Goal: Task Accomplishment & Management: Use online tool/utility

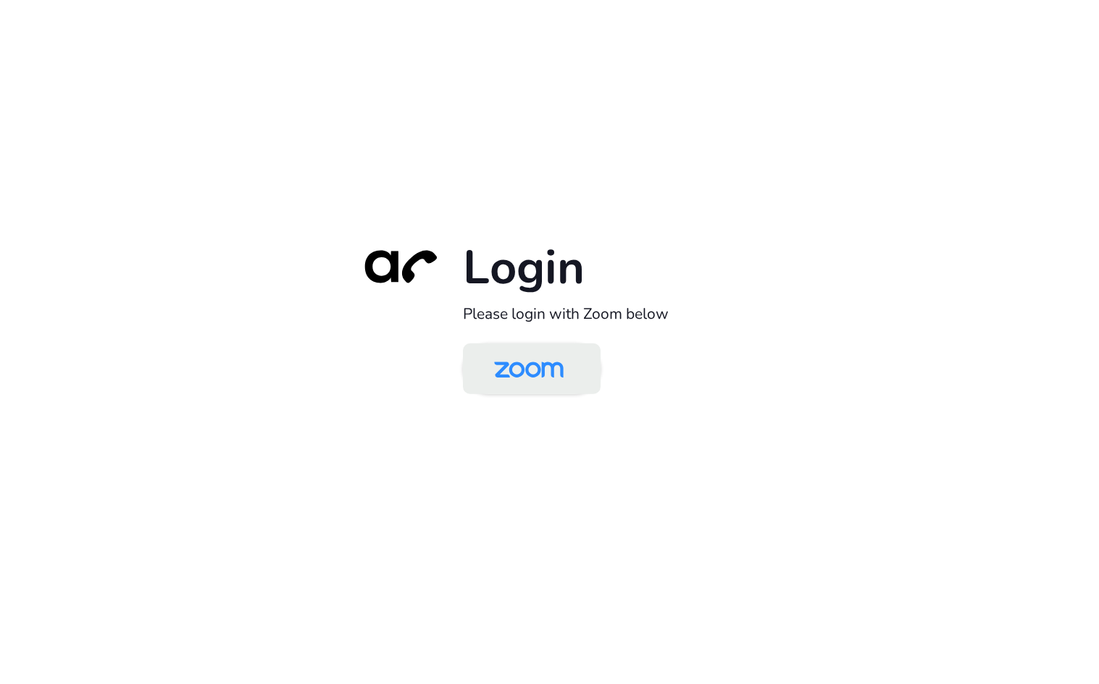
click at [565, 368] on img at bounding box center [529, 369] width 100 height 47
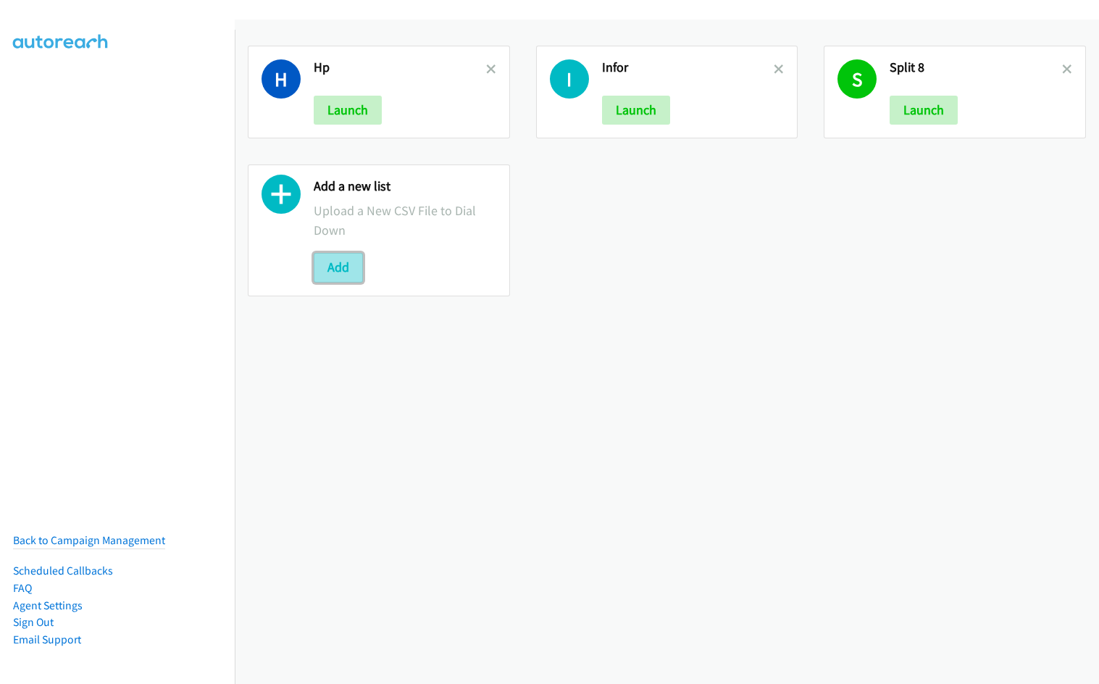
click at [323, 267] on button "Add" at bounding box center [338, 267] width 49 height 29
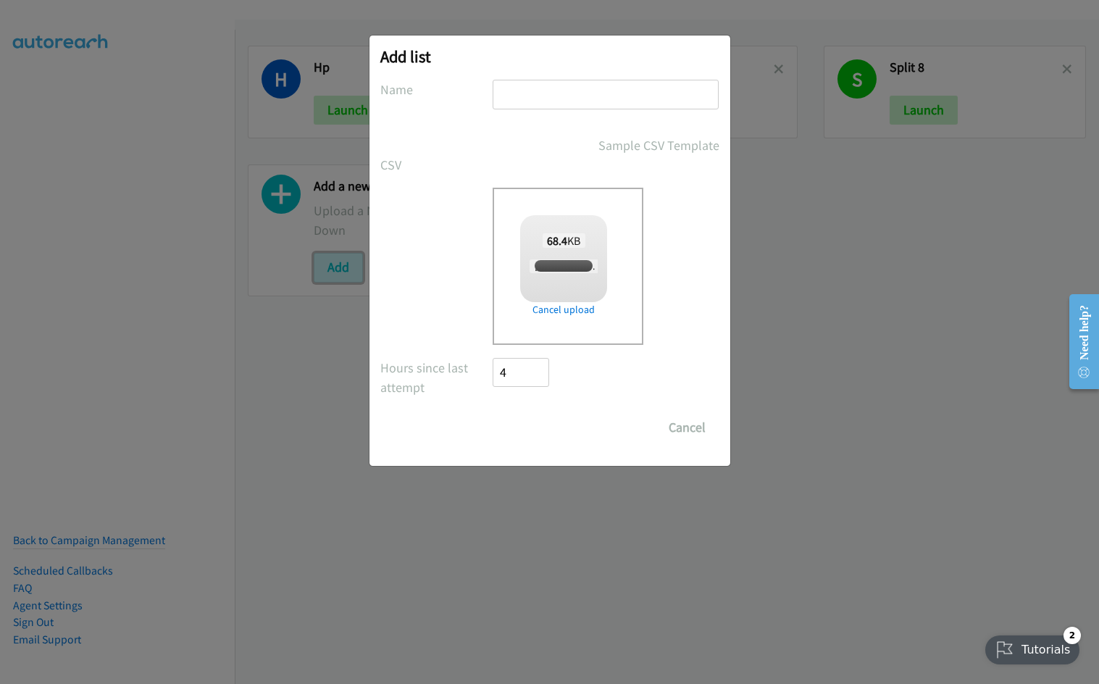
checkbox input "true"
click at [539, 99] on input "text" at bounding box center [606, 95] width 226 height 30
type input "Zoom"
click at [494, 413] on input "Save List" at bounding box center [532, 427] width 76 height 29
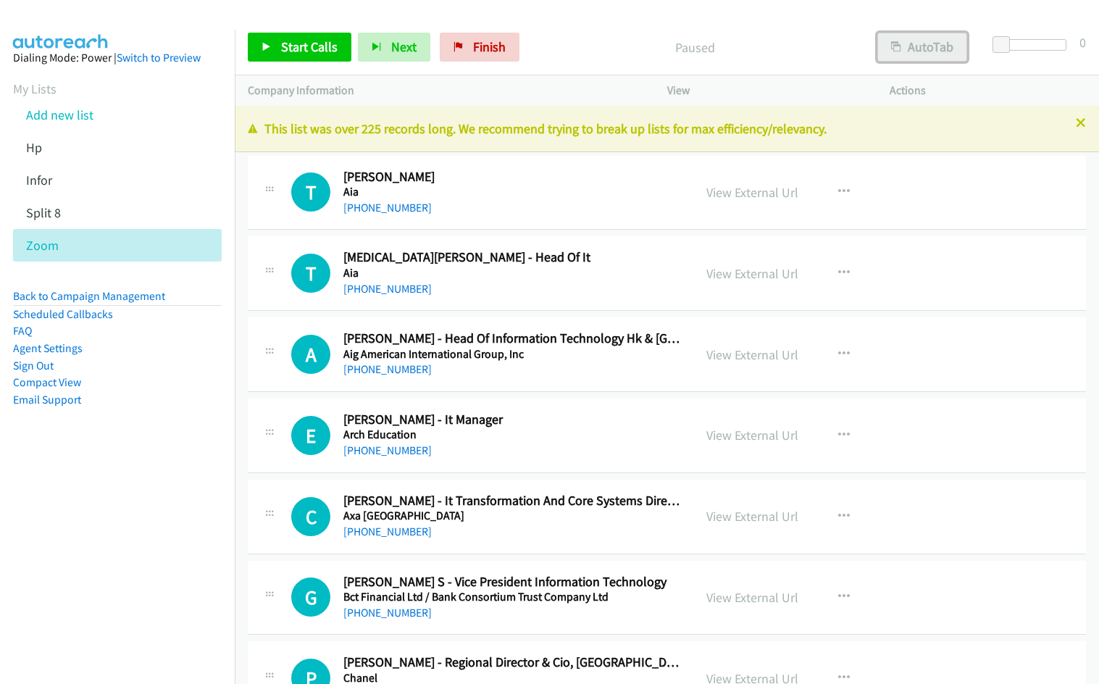
click at [904, 50] on button "AutoTab" at bounding box center [923, 47] width 90 height 29
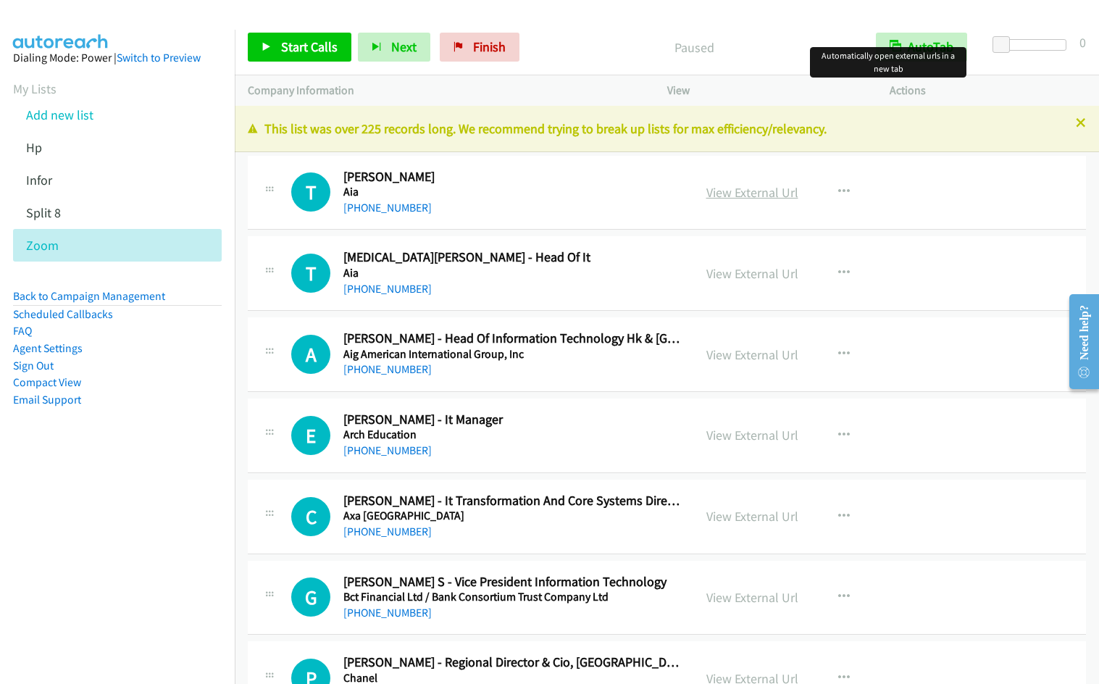
click at [745, 195] on link "View External Url" at bounding box center [753, 192] width 92 height 17
click at [315, 50] on span "Start Calls" at bounding box center [309, 46] width 57 height 17
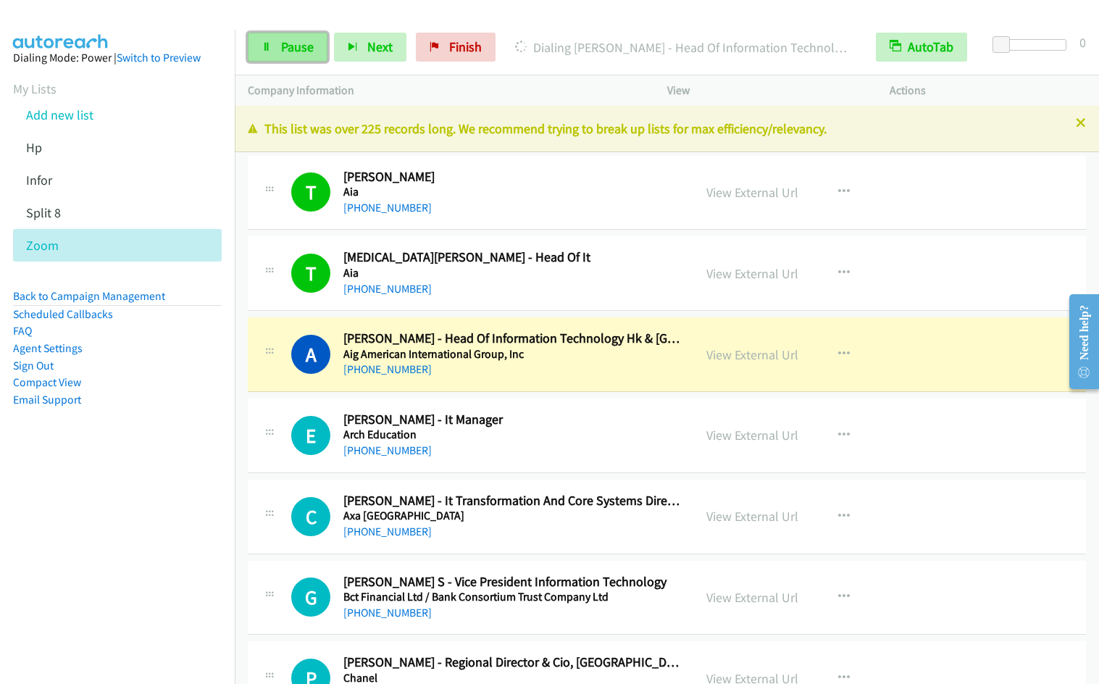
click at [257, 53] on link "Pause" at bounding box center [288, 47] width 80 height 29
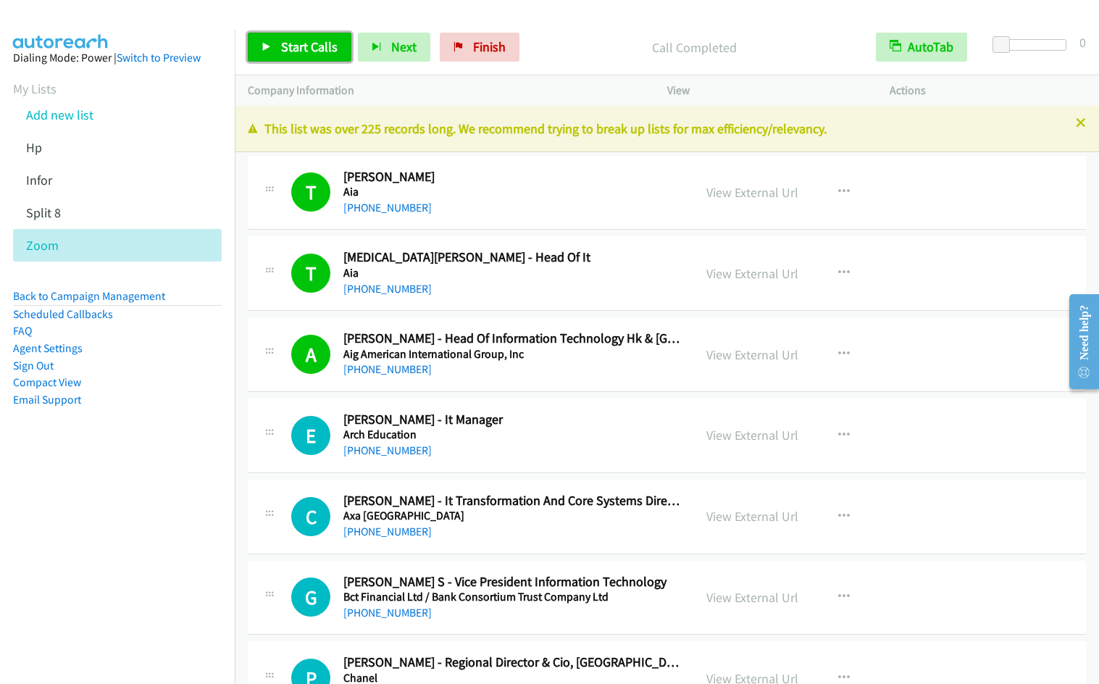
click at [331, 48] on span "Start Calls" at bounding box center [309, 46] width 57 height 17
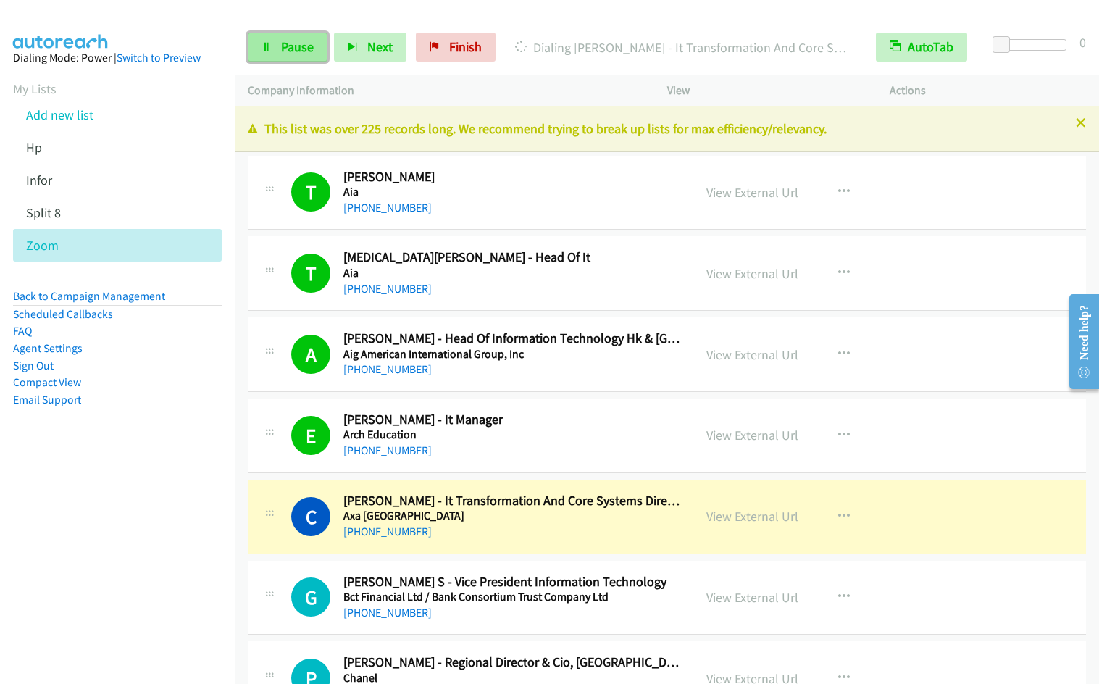
click at [304, 45] on span "Pause" at bounding box center [297, 46] width 33 height 17
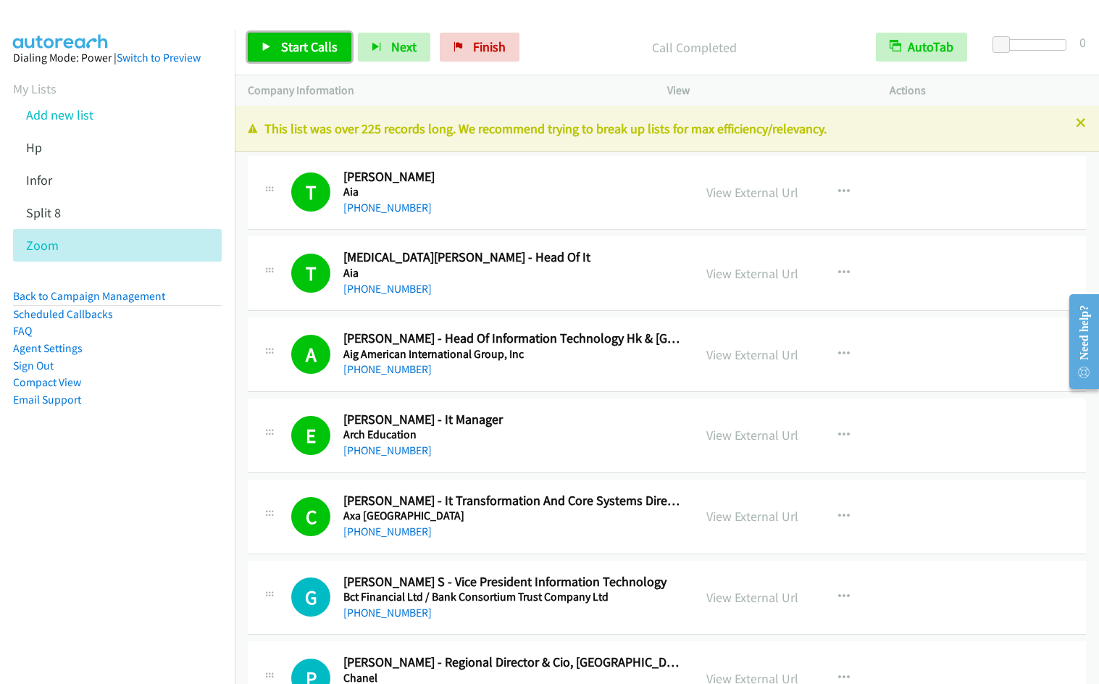
click at [310, 48] on span "Start Calls" at bounding box center [309, 46] width 57 height 17
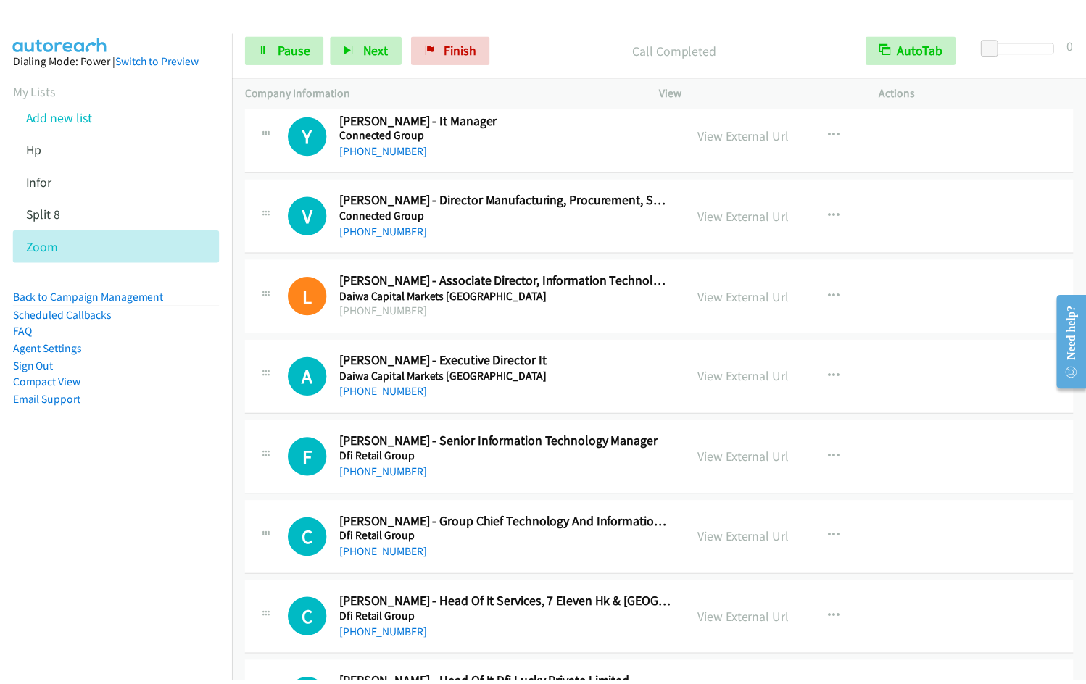
scroll to position [831, 0]
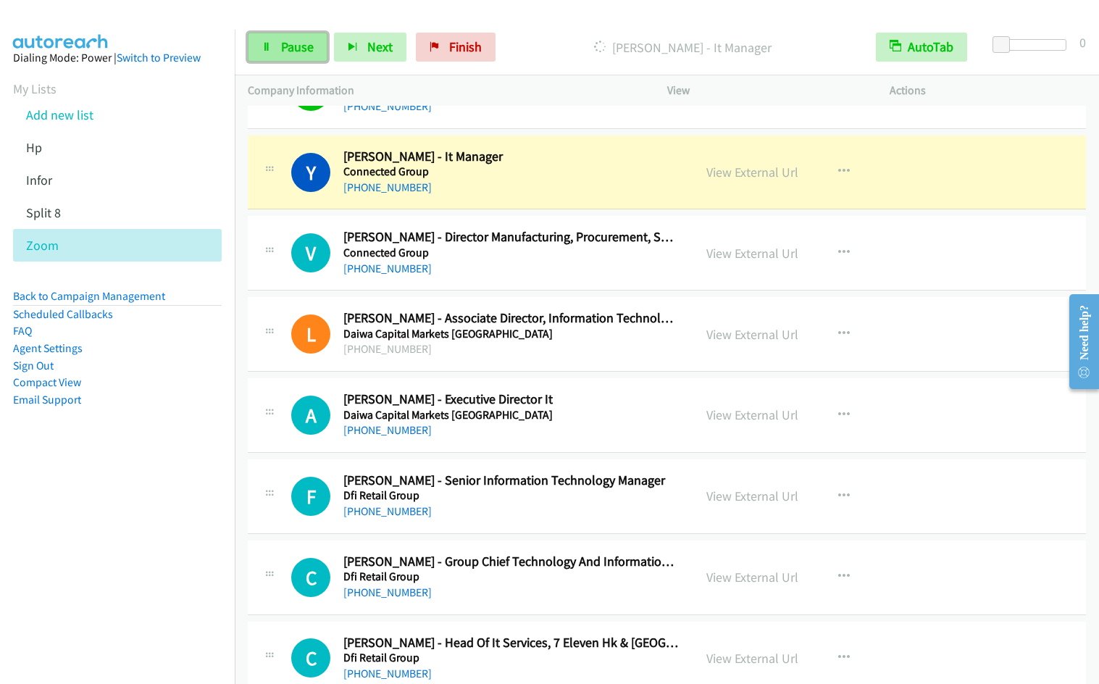
click at [298, 43] on span "Pause" at bounding box center [297, 46] width 33 height 17
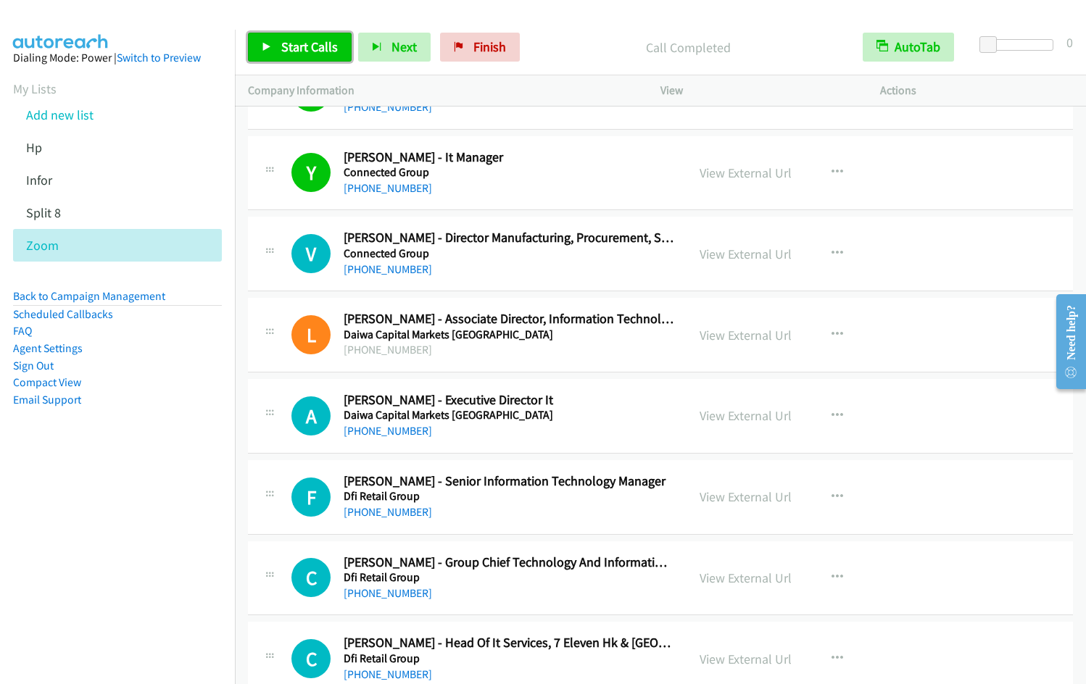
drag, startPoint x: 315, startPoint y: 50, endPoint x: 416, endPoint y: 102, distance: 114.1
click at [314, 50] on span "Start Calls" at bounding box center [309, 46] width 57 height 17
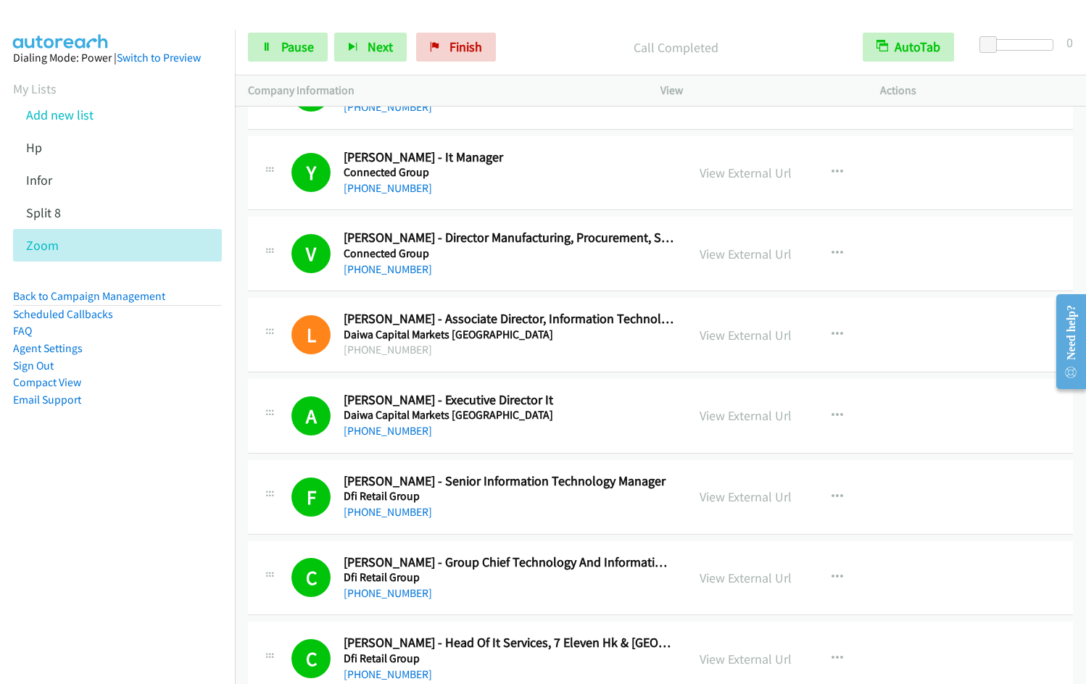
scroll to position [1326, 0]
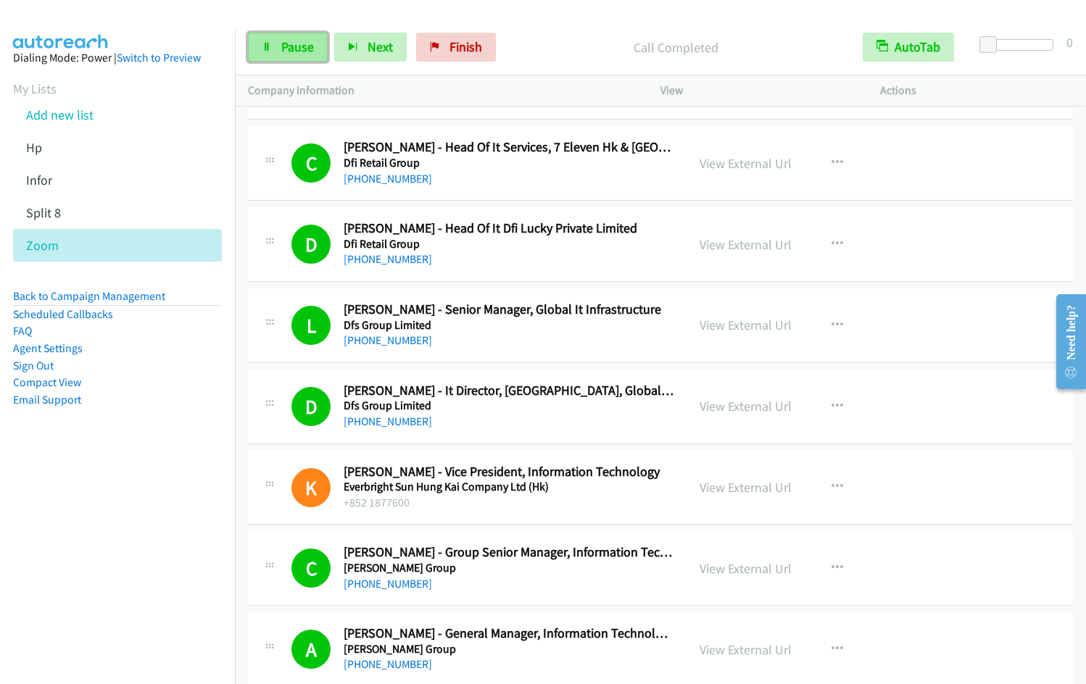
click at [288, 58] on link "Pause" at bounding box center [288, 47] width 80 height 29
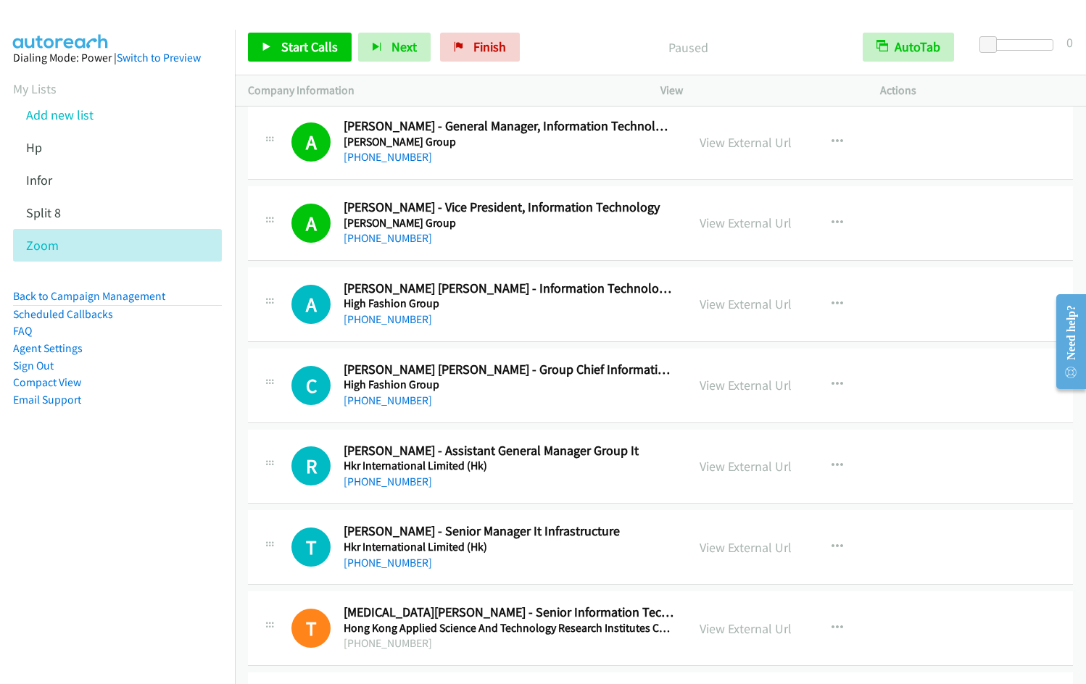
scroll to position [1865, 0]
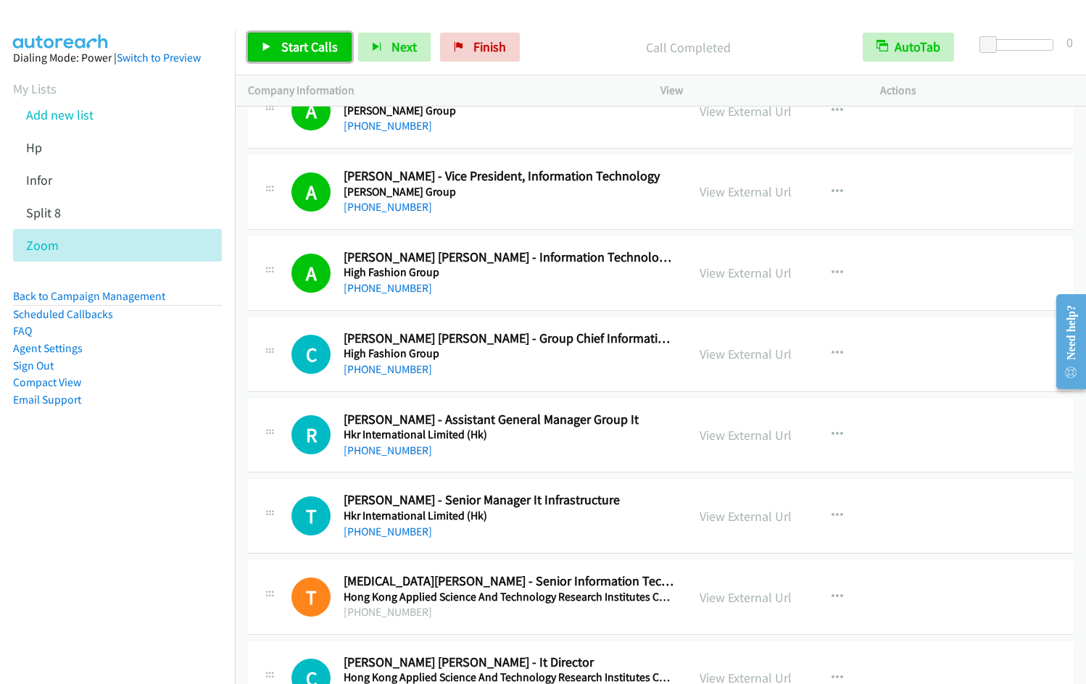
click at [314, 46] on span "Start Calls" at bounding box center [309, 46] width 57 height 17
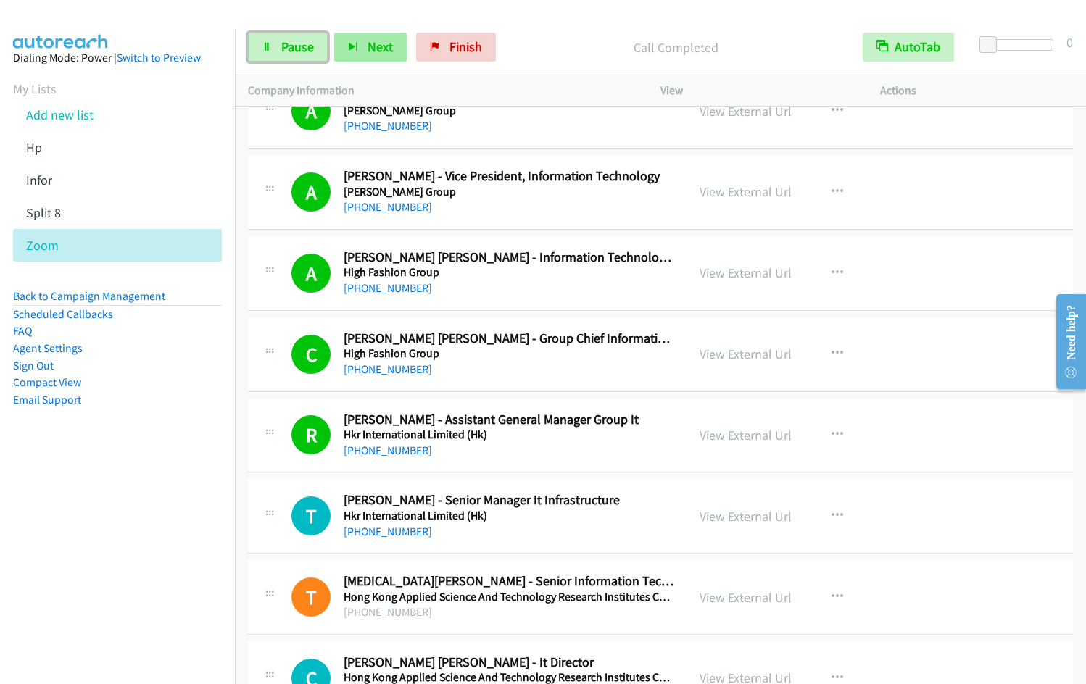
drag, startPoint x: 316, startPoint y: 41, endPoint x: 365, endPoint y: 33, distance: 49.2
click at [316, 41] on link "Pause" at bounding box center [288, 47] width 80 height 29
click at [560, 12] on div at bounding box center [536, 28] width 1073 height 56
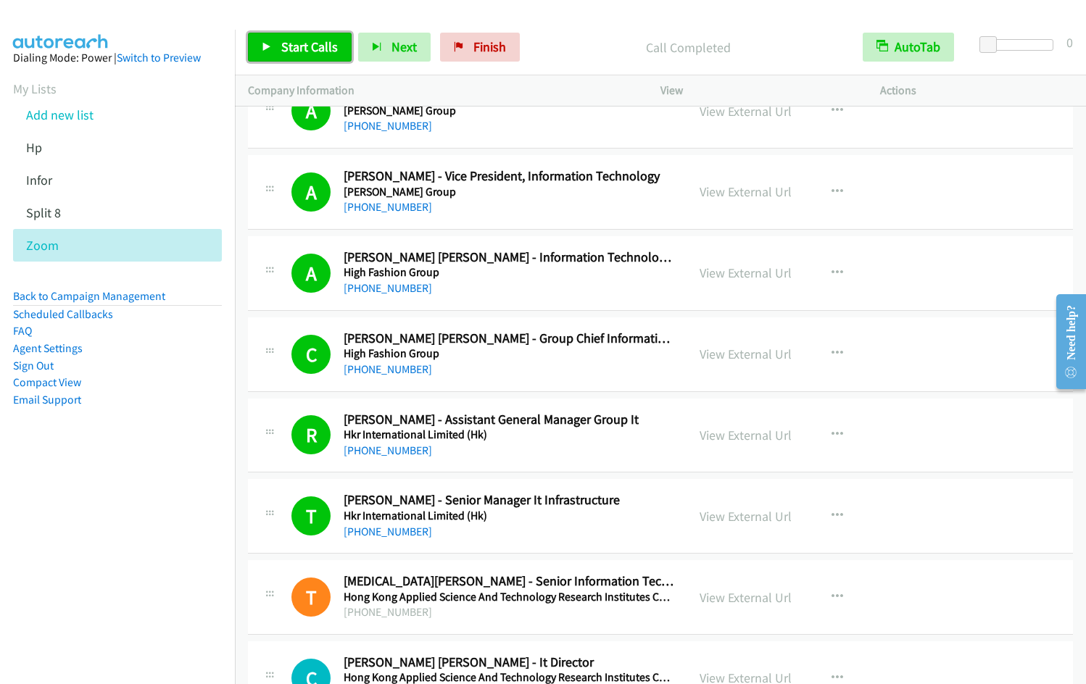
click at [299, 52] on span "Start Calls" at bounding box center [309, 46] width 57 height 17
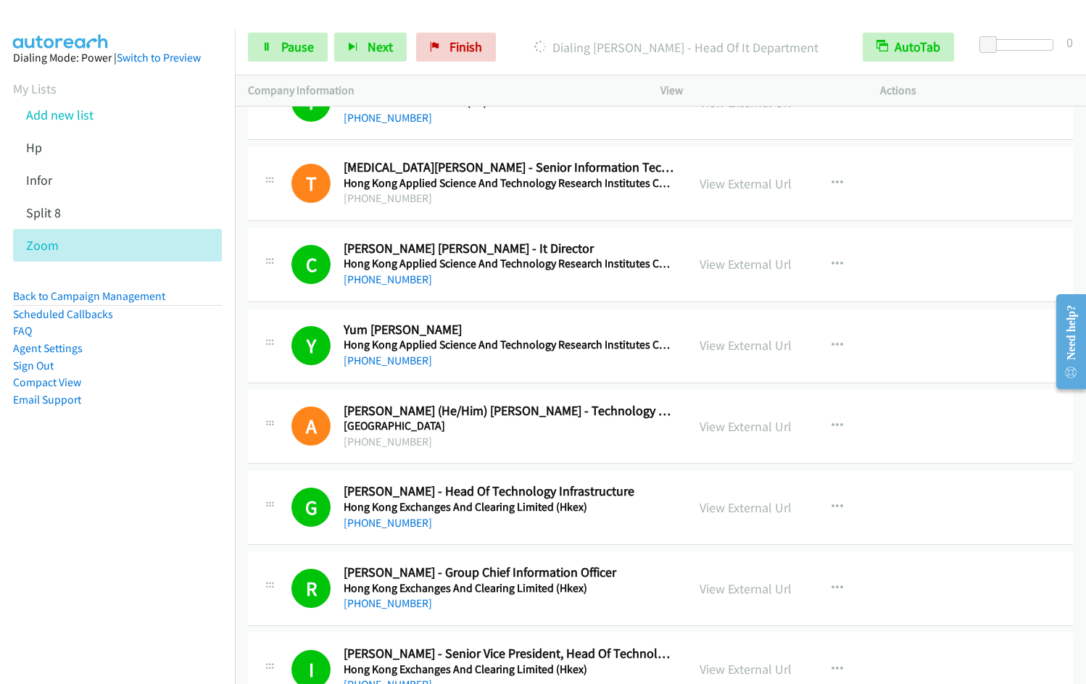
scroll to position [2774, 0]
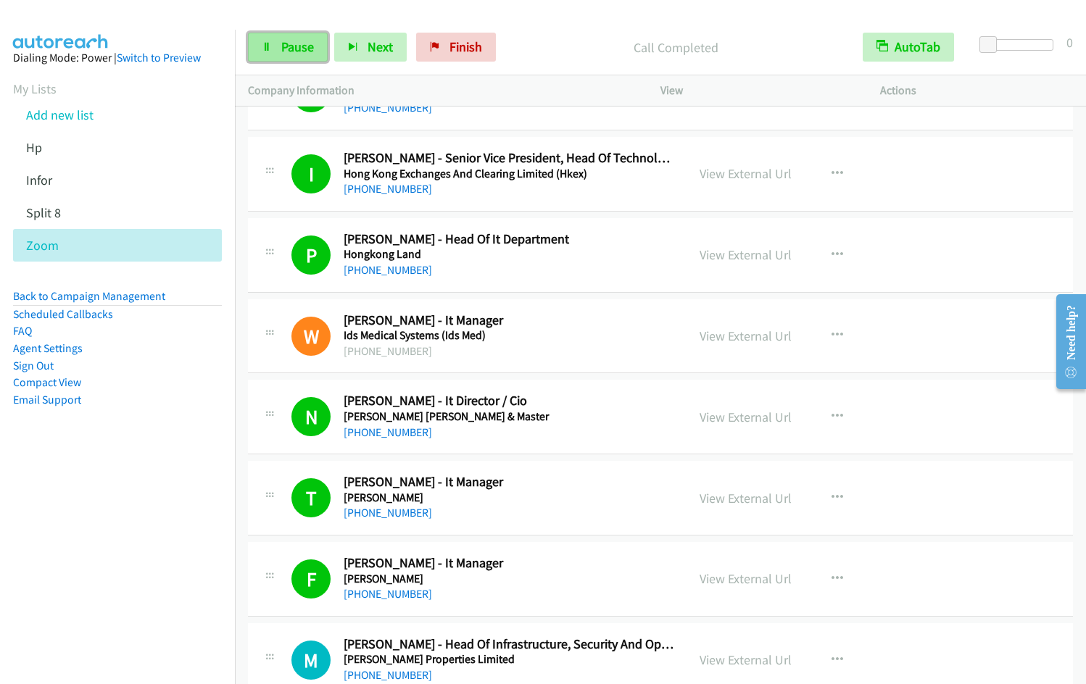
click at [290, 52] on span "Pause" at bounding box center [297, 46] width 33 height 17
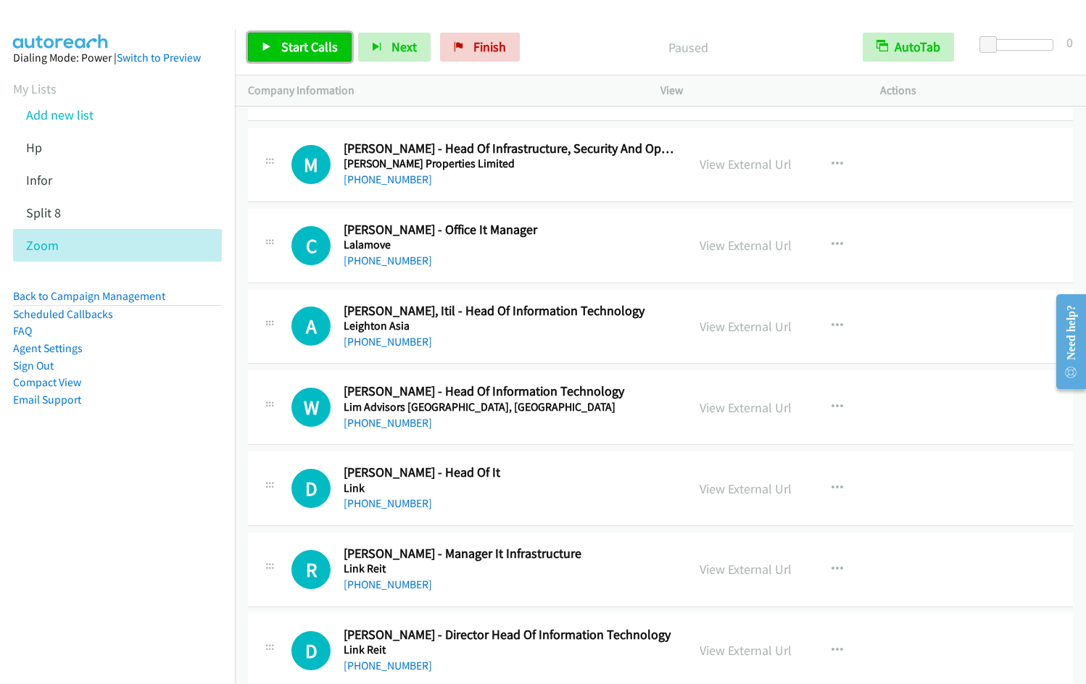
click at [278, 51] on link "Start Calls" at bounding box center [300, 47] width 104 height 29
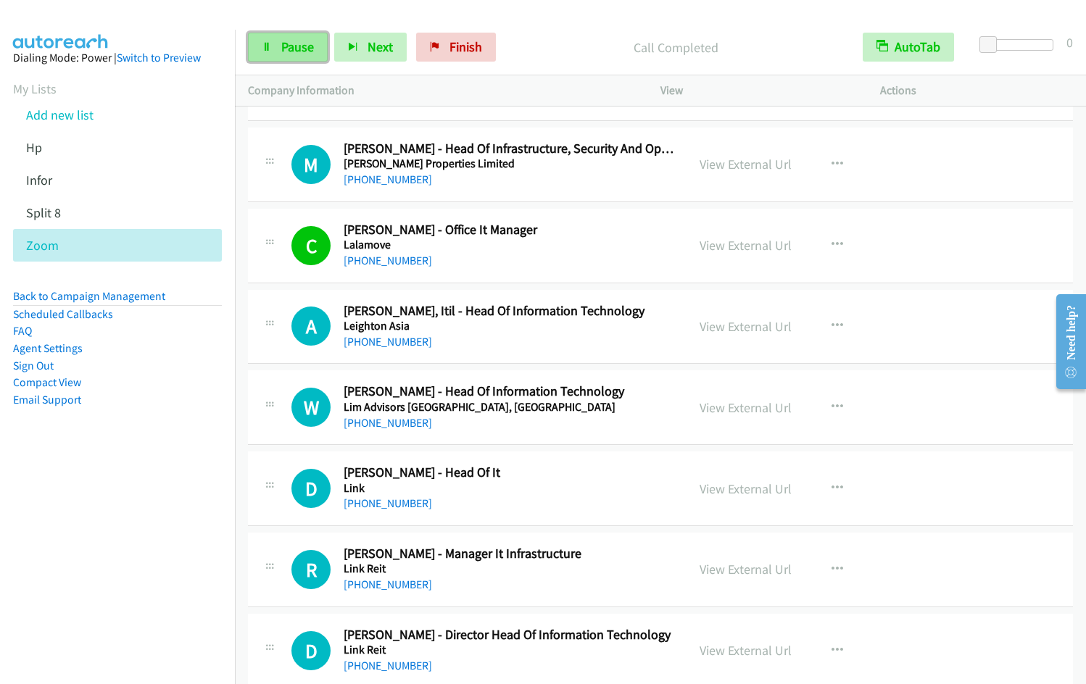
click at [263, 49] on icon at bounding box center [267, 48] width 10 height 10
drag, startPoint x: 304, startPoint y: 42, endPoint x: 393, endPoint y: 128, distance: 123.5
click at [304, 43] on span "Start Calls" at bounding box center [309, 46] width 57 height 17
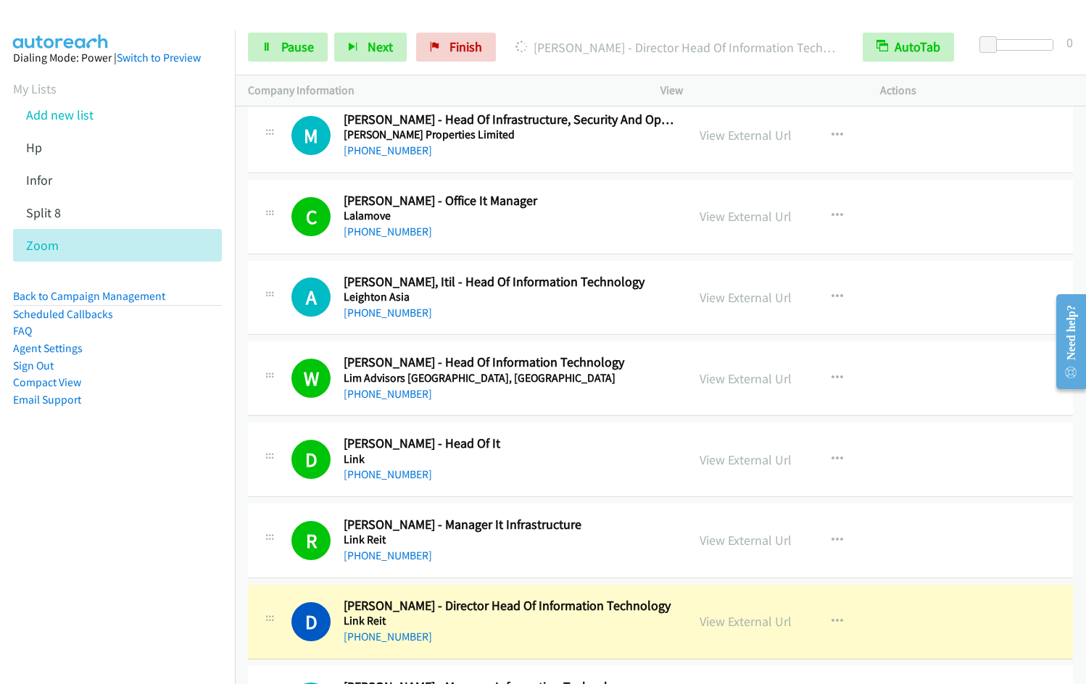
scroll to position [3795, 0]
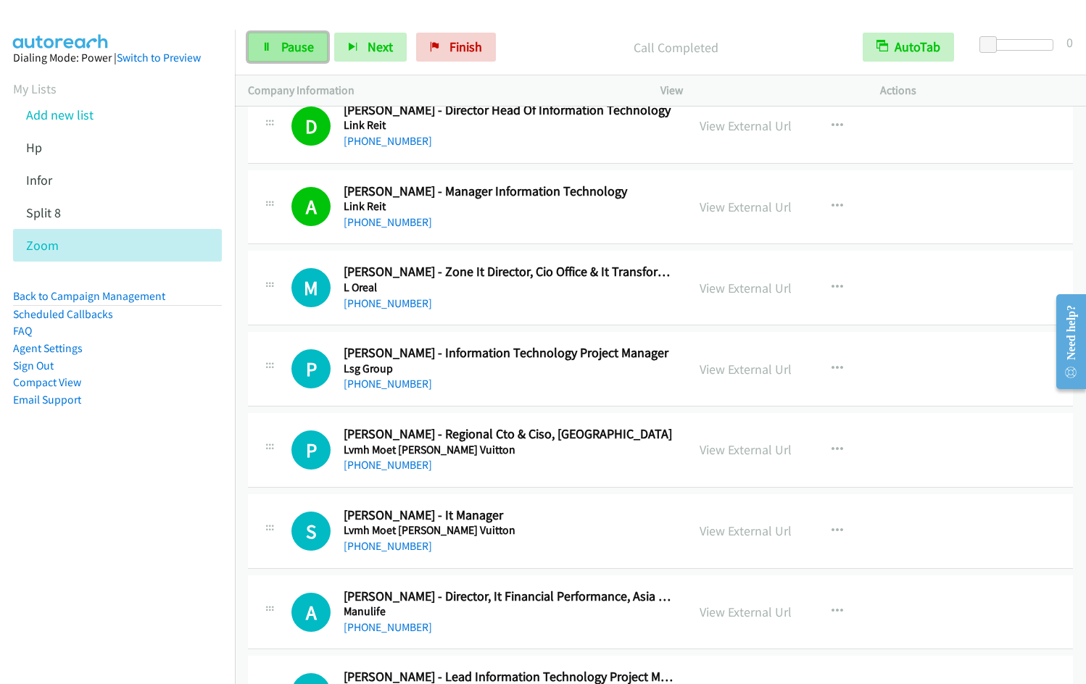
click at [268, 53] on link "Pause" at bounding box center [288, 47] width 80 height 29
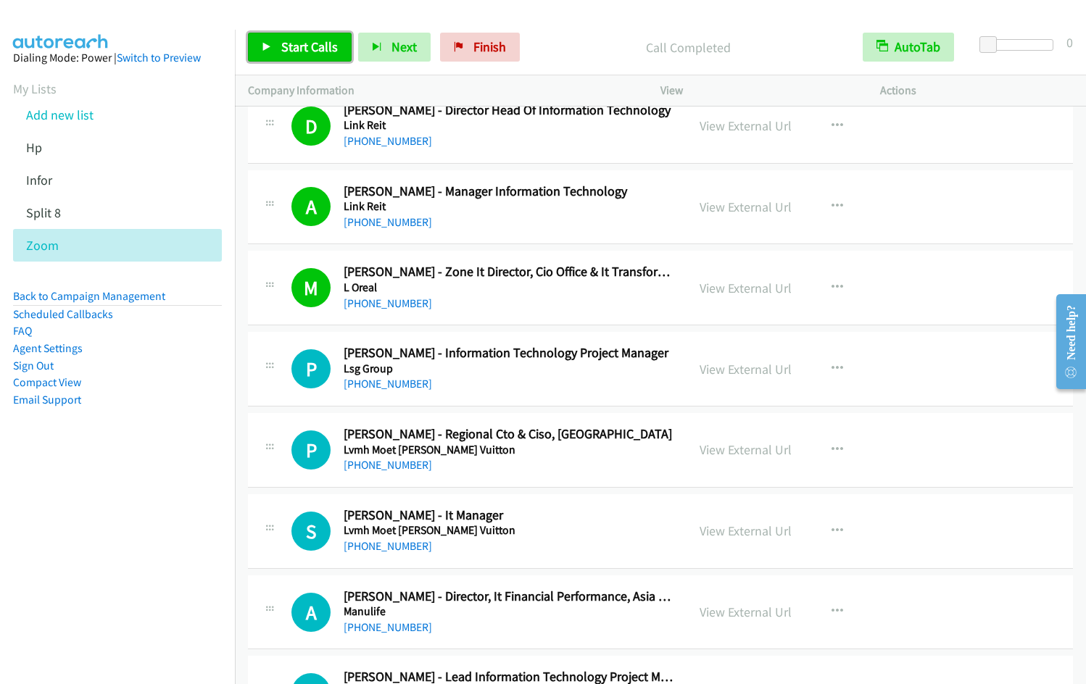
click at [279, 41] on link "Start Calls" at bounding box center [300, 47] width 104 height 29
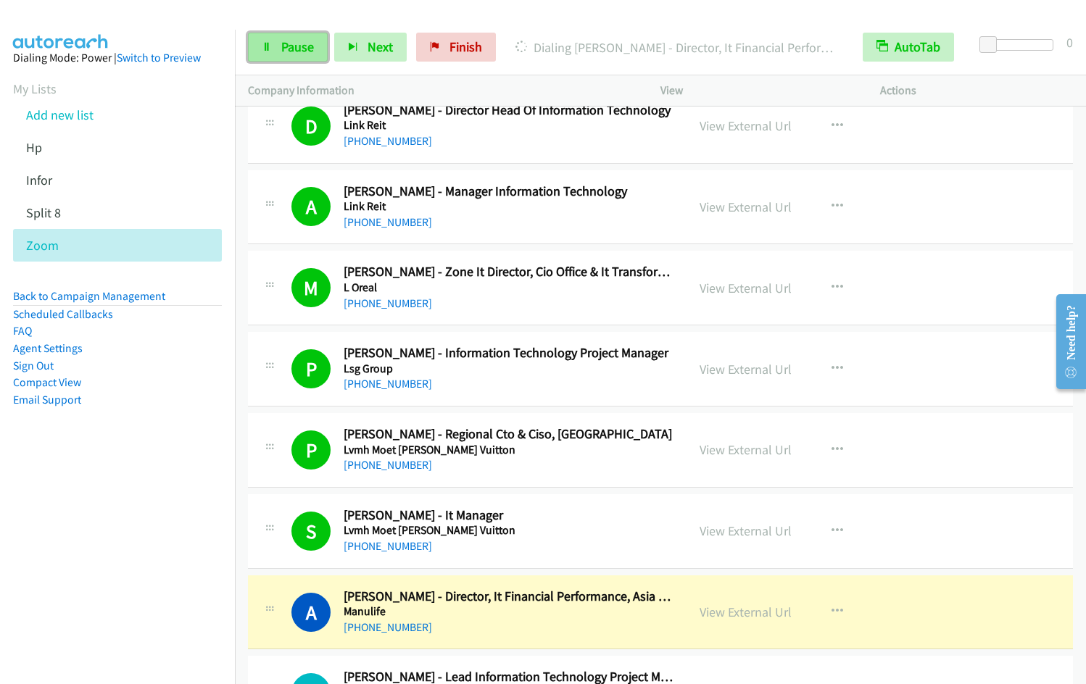
click at [283, 44] on span "Pause" at bounding box center [297, 46] width 33 height 17
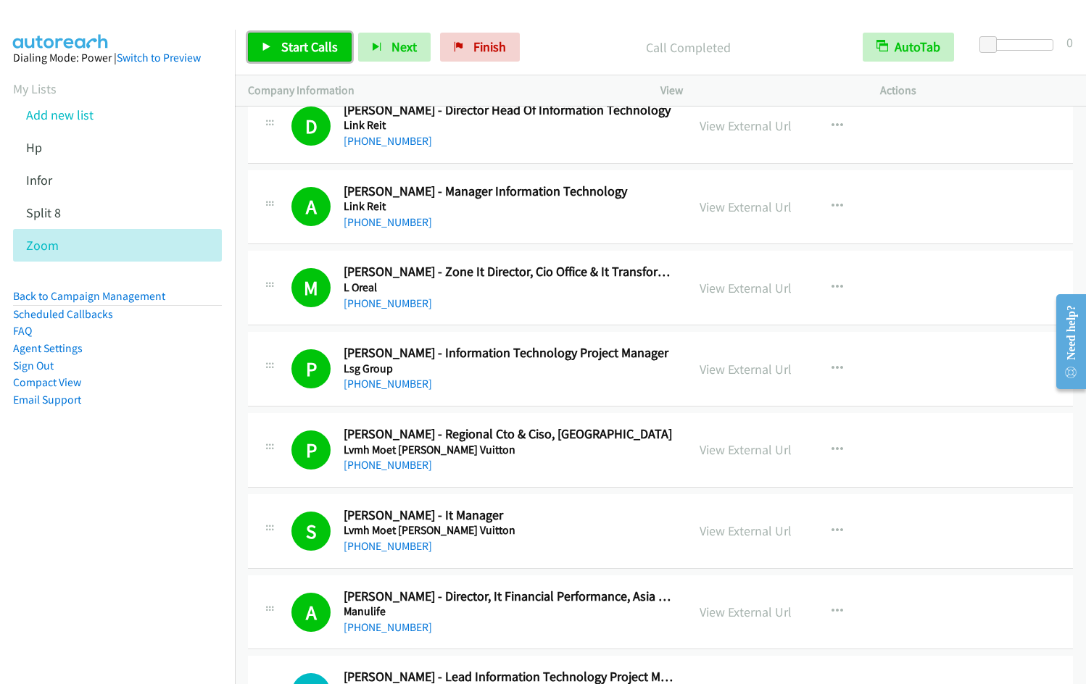
drag, startPoint x: 291, startPoint y: 38, endPoint x: 297, endPoint y: 42, distance: 7.5
click at [291, 38] on span "Start Calls" at bounding box center [309, 46] width 57 height 17
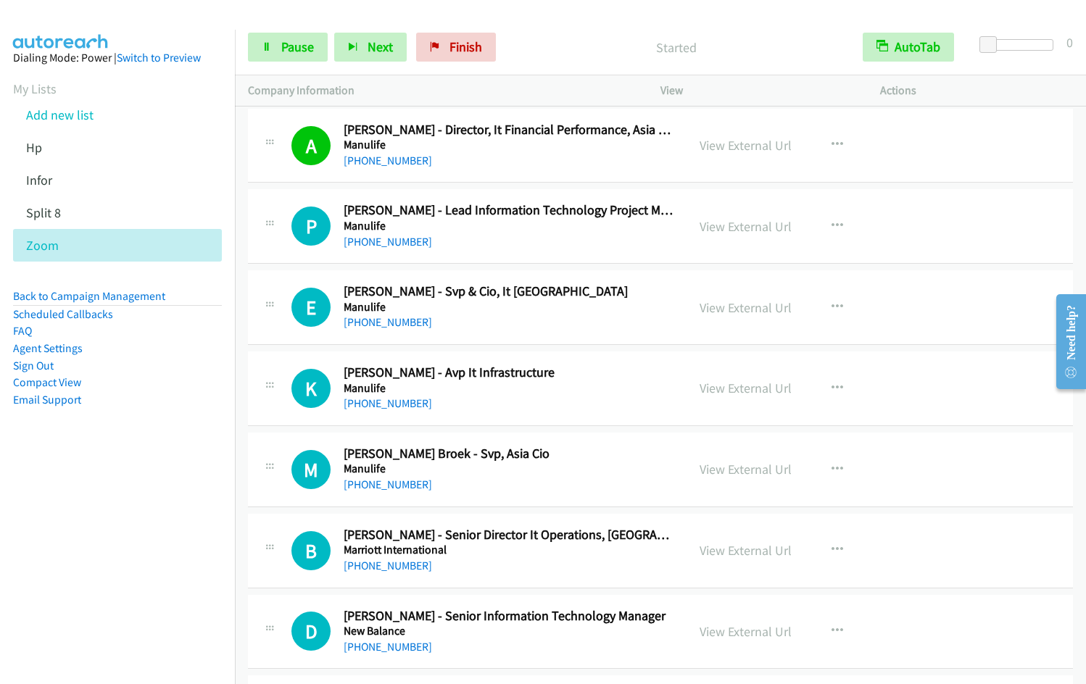
scroll to position [4239, 0]
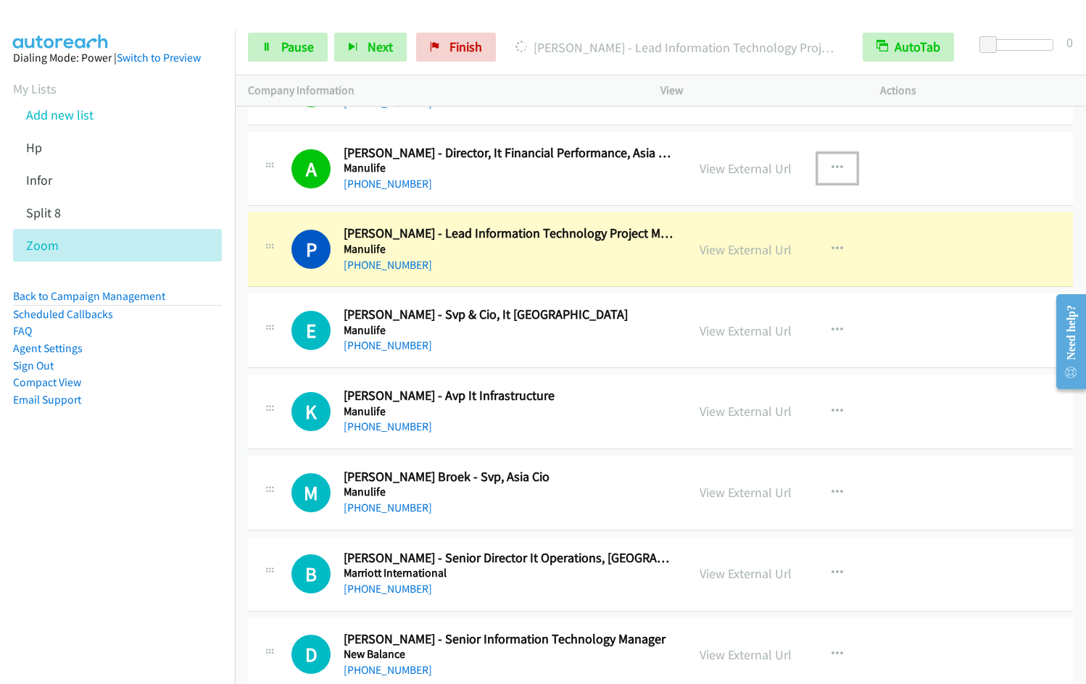
click at [833, 165] on icon "button" at bounding box center [837, 168] width 12 height 12
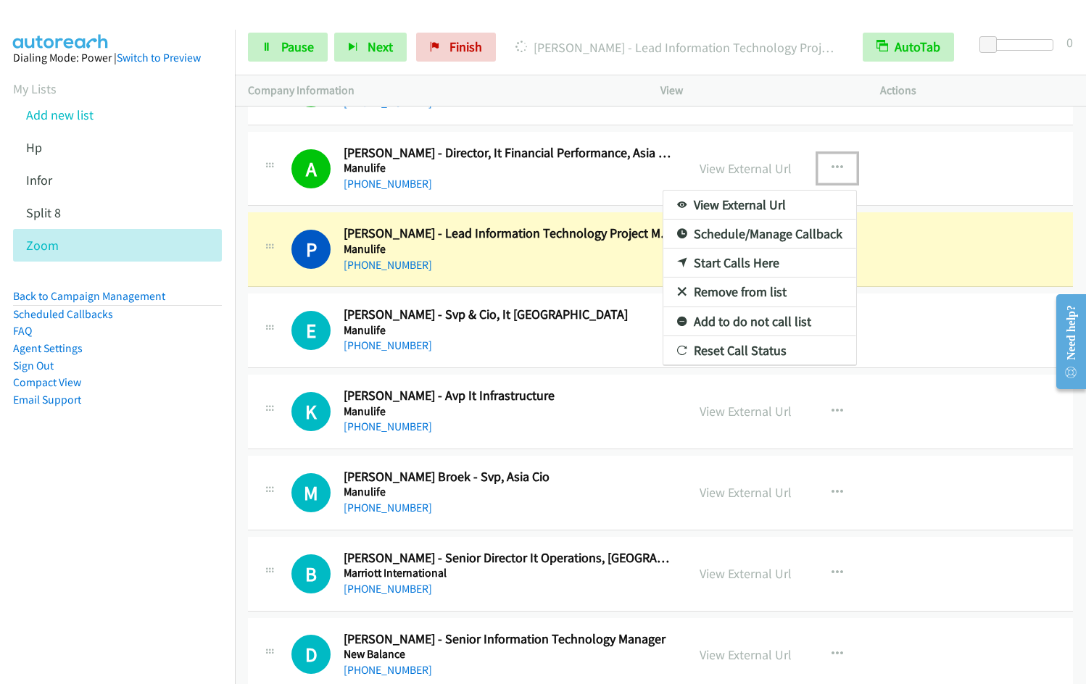
click at [737, 288] on link "Remove from list" at bounding box center [759, 292] width 193 height 29
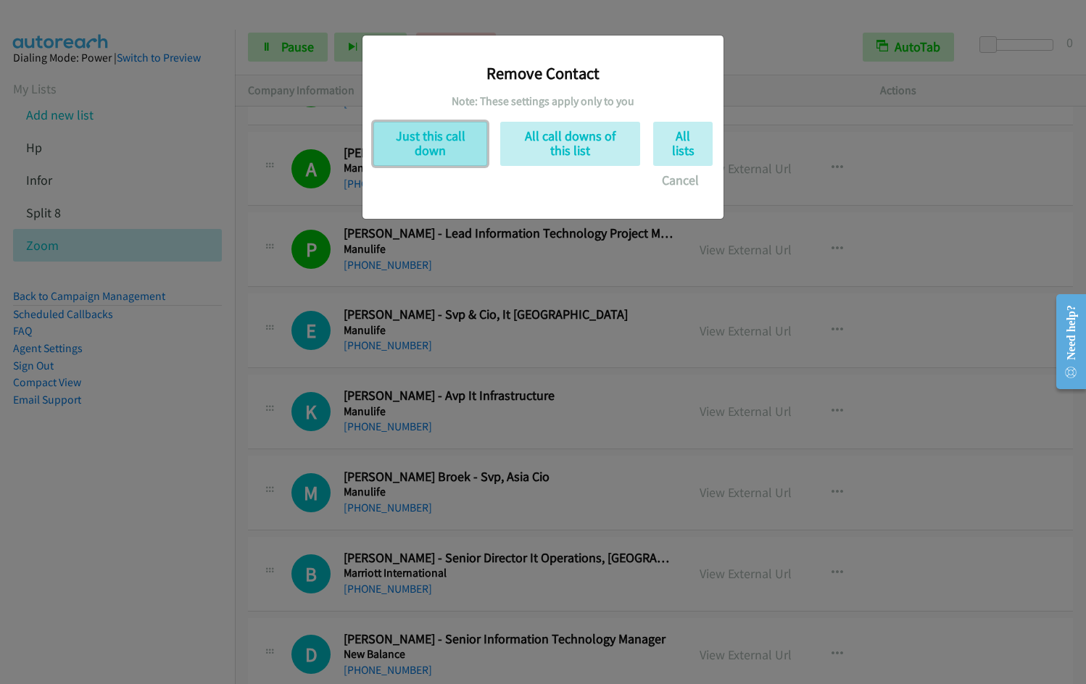
click at [431, 161] on button "Just this call down" at bounding box center [430, 144] width 114 height 44
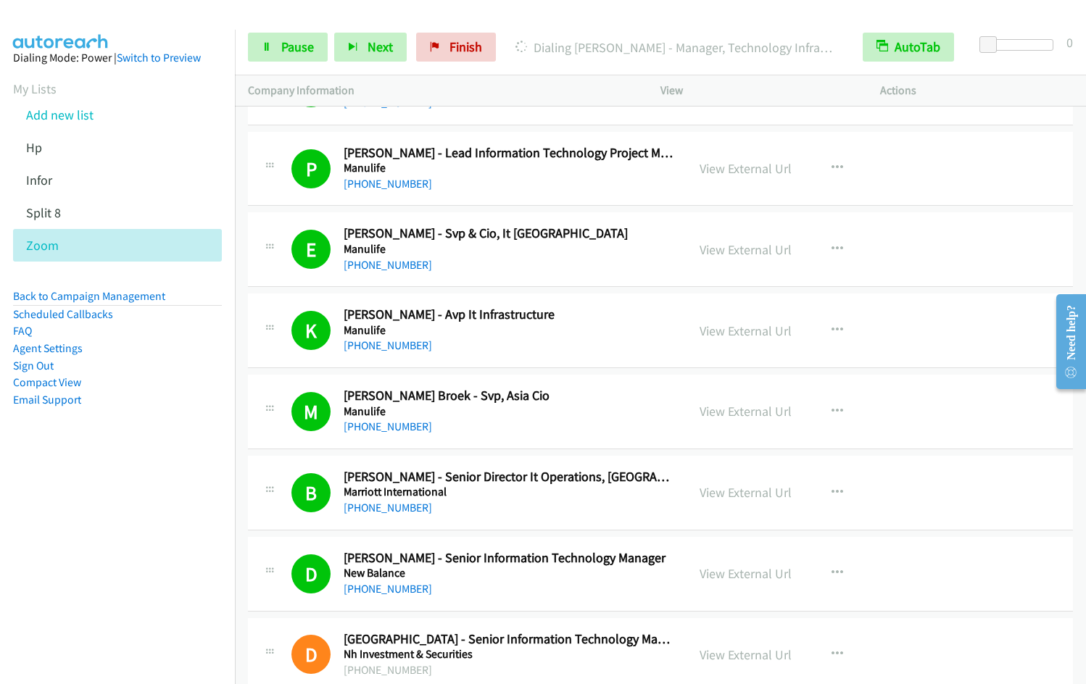
scroll to position [4734, 0]
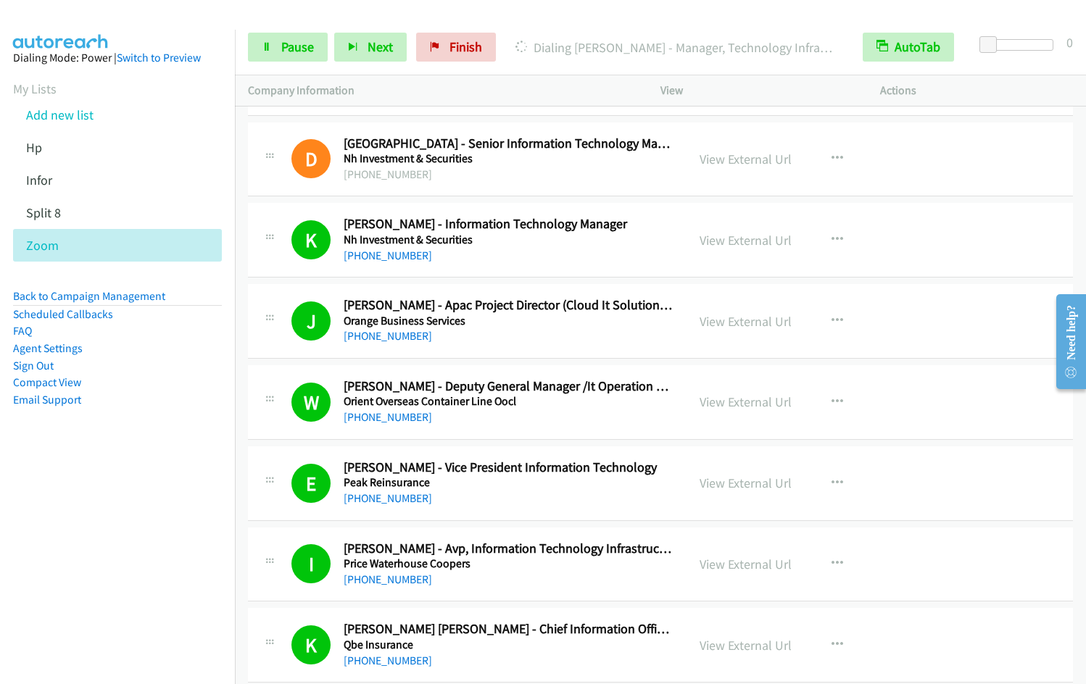
click at [1071, 655] on td "K Callback Scheduled [PERSON_NAME] [PERSON_NAME] - Chief Information Officer, A…" at bounding box center [660, 645] width 851 height 81
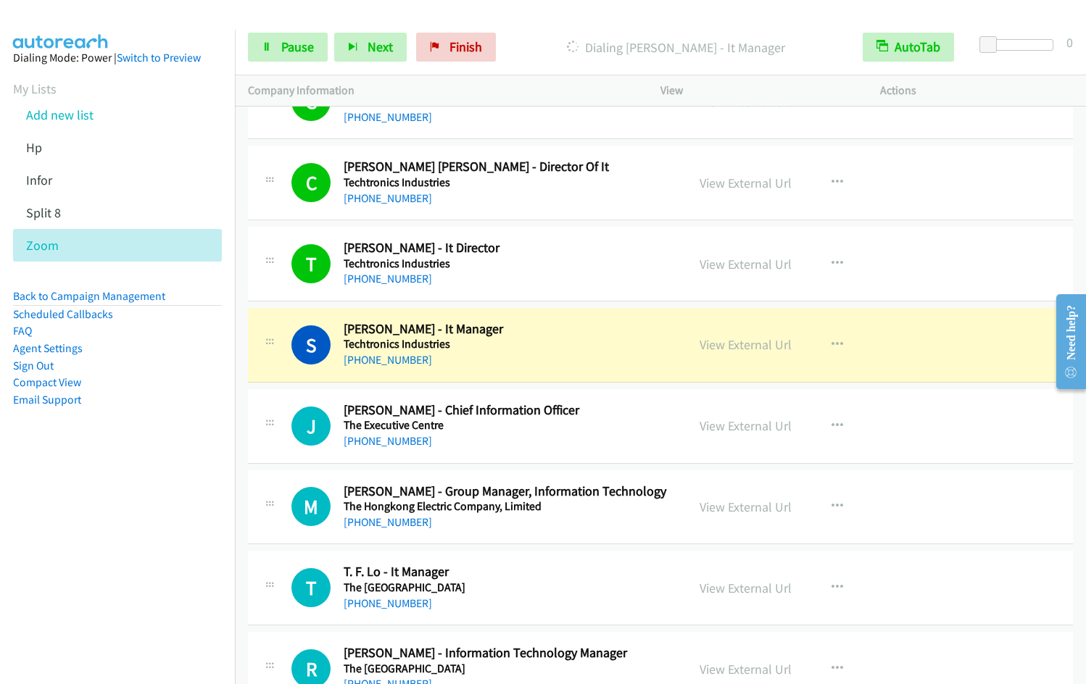
scroll to position [6219, 0]
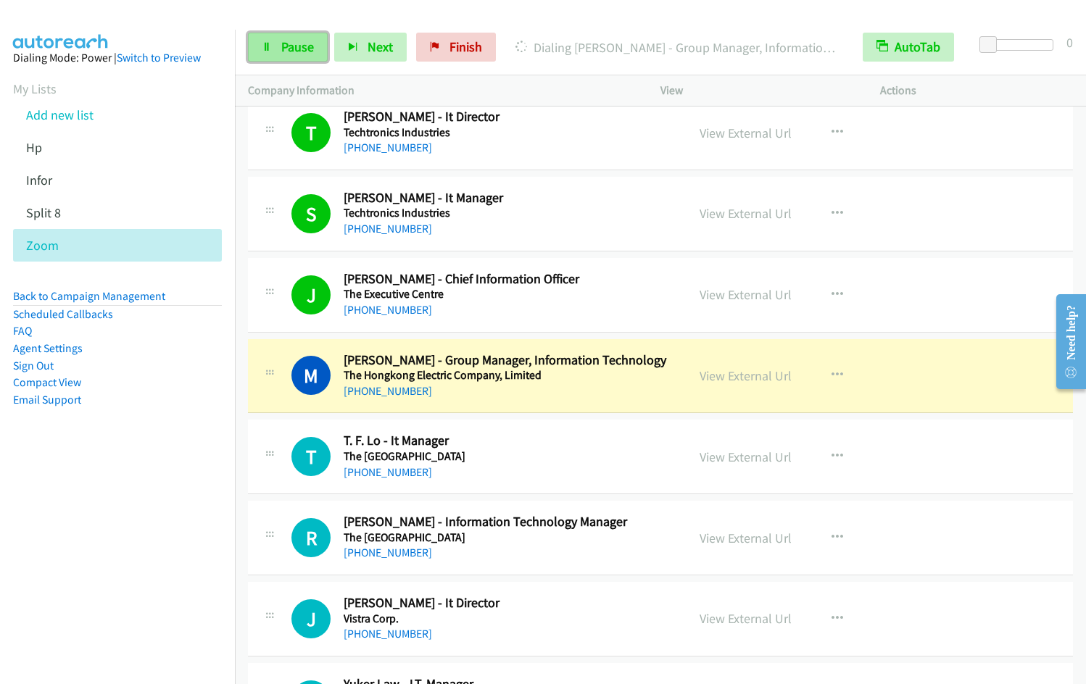
click at [280, 55] on link "Pause" at bounding box center [288, 47] width 80 height 29
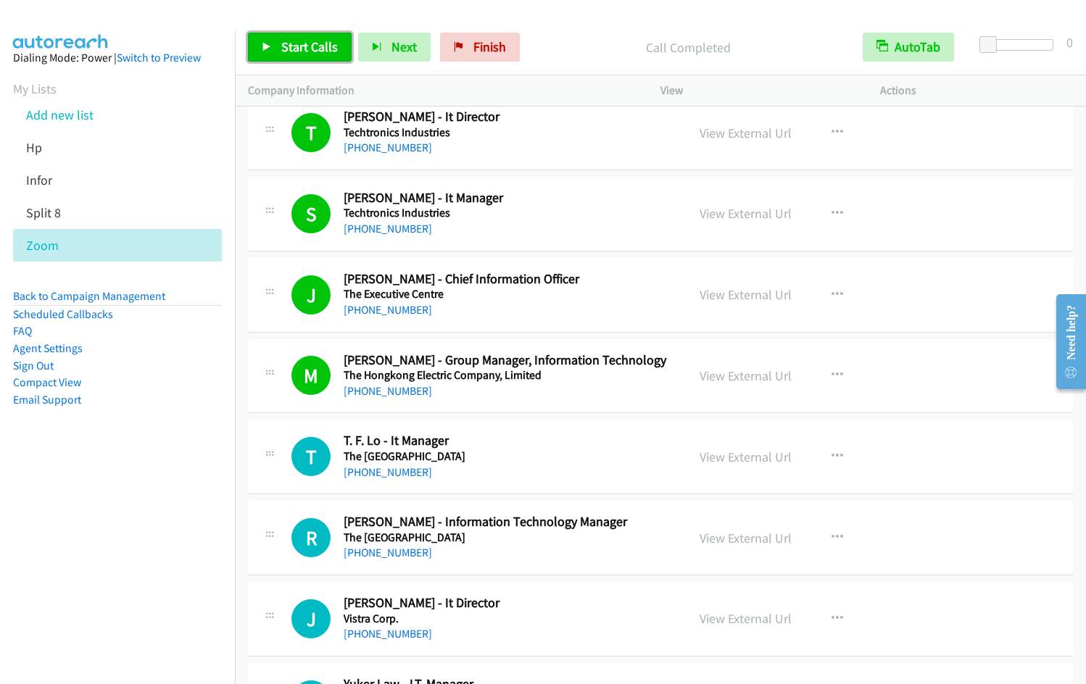
click at [302, 47] on span "Start Calls" at bounding box center [309, 46] width 57 height 17
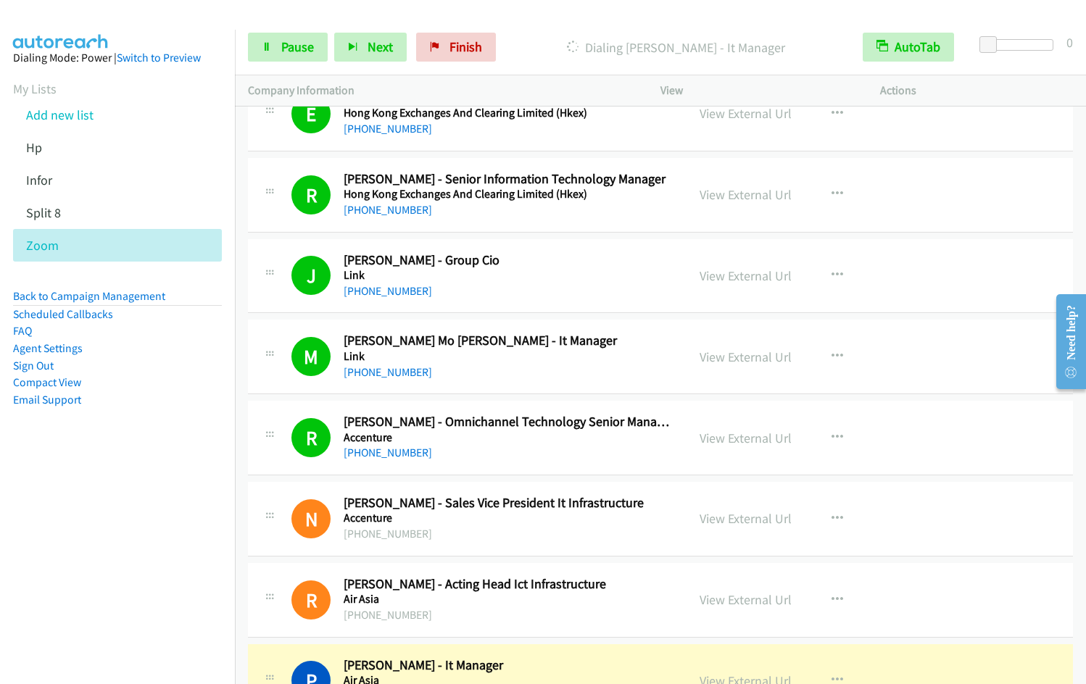
scroll to position [7707, 0]
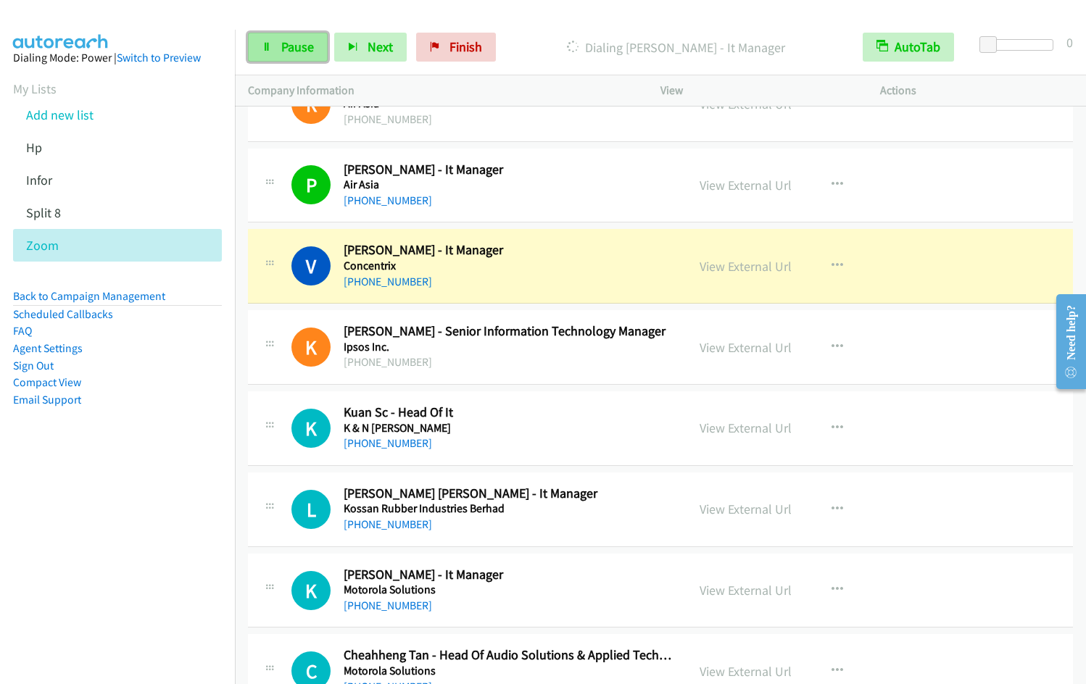
click at [292, 57] on link "Pause" at bounding box center [288, 47] width 80 height 29
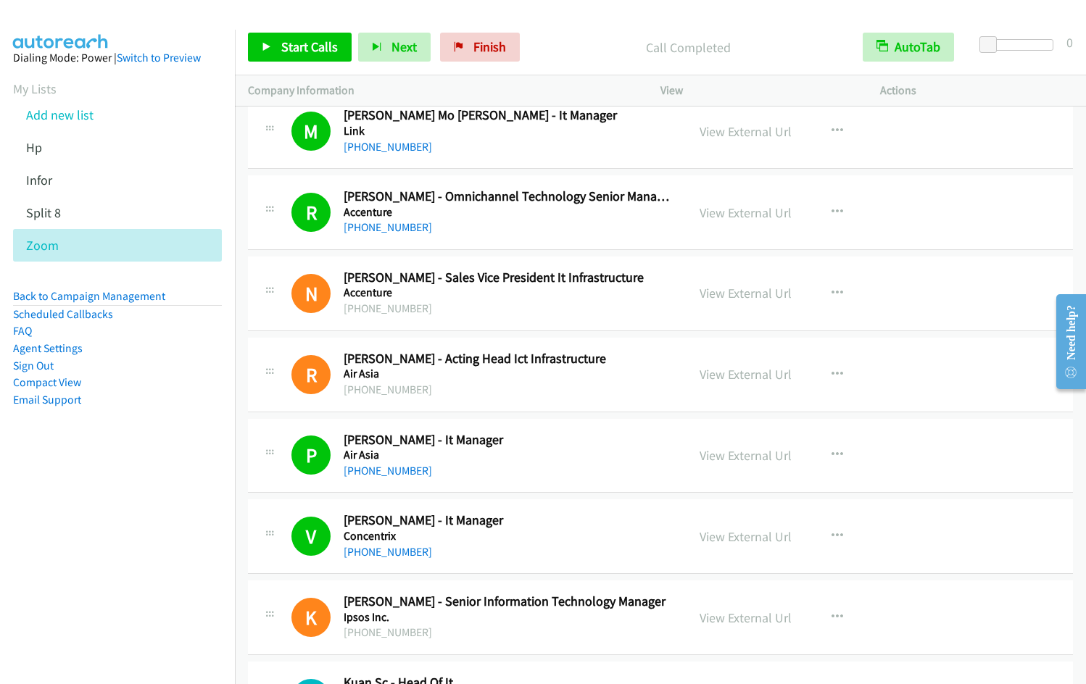
scroll to position [7498, 0]
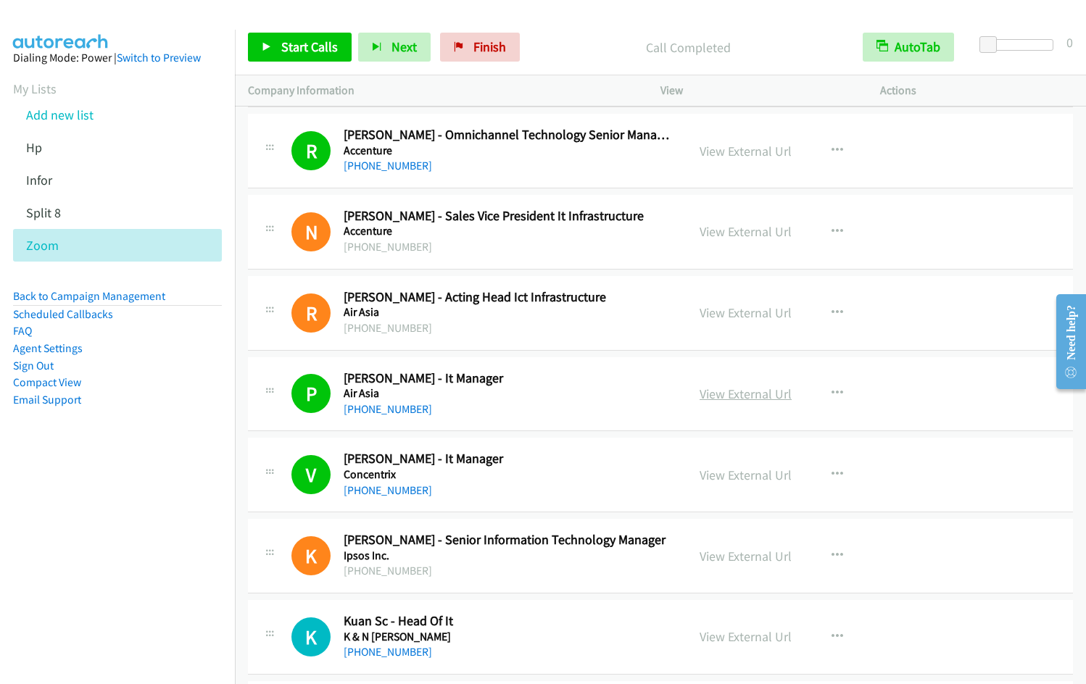
click at [770, 394] on link "View External Url" at bounding box center [745, 394] width 92 height 17
click at [764, 476] on link "View External Url" at bounding box center [745, 475] width 92 height 17
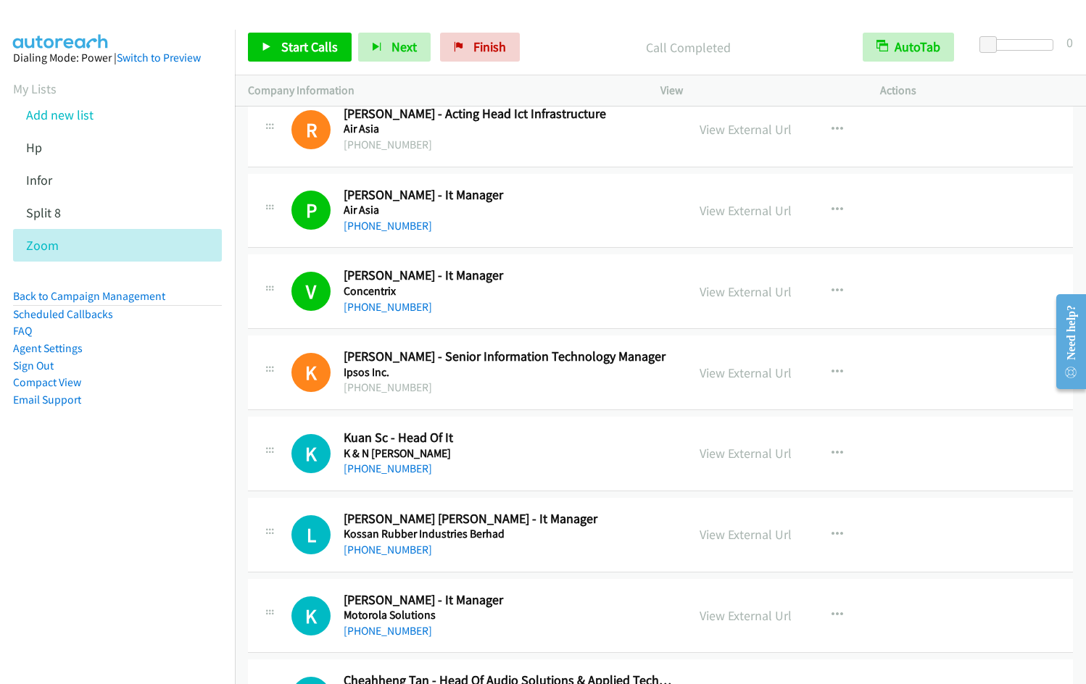
scroll to position [7712, 0]
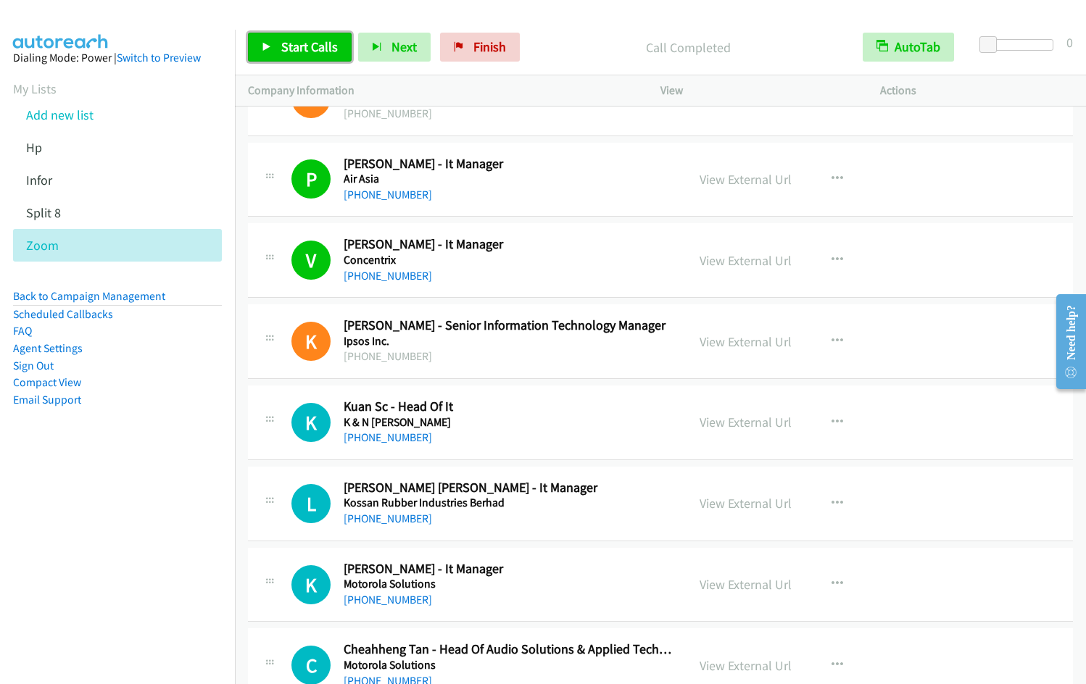
click at [298, 45] on span "Start Calls" at bounding box center [309, 46] width 57 height 17
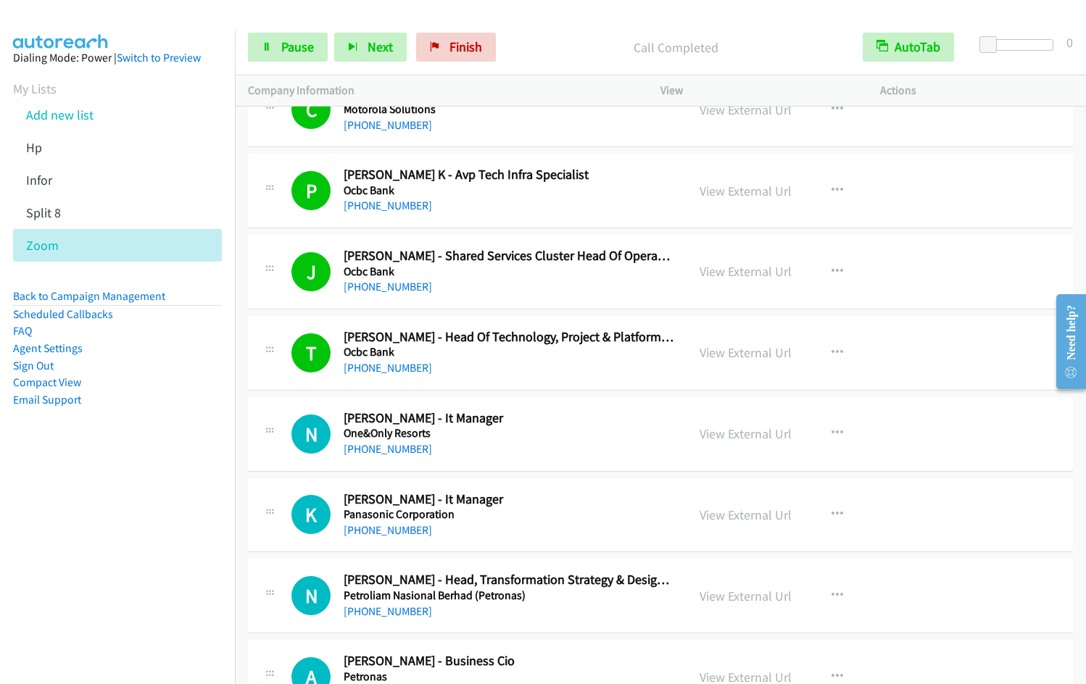
scroll to position [8764, 0]
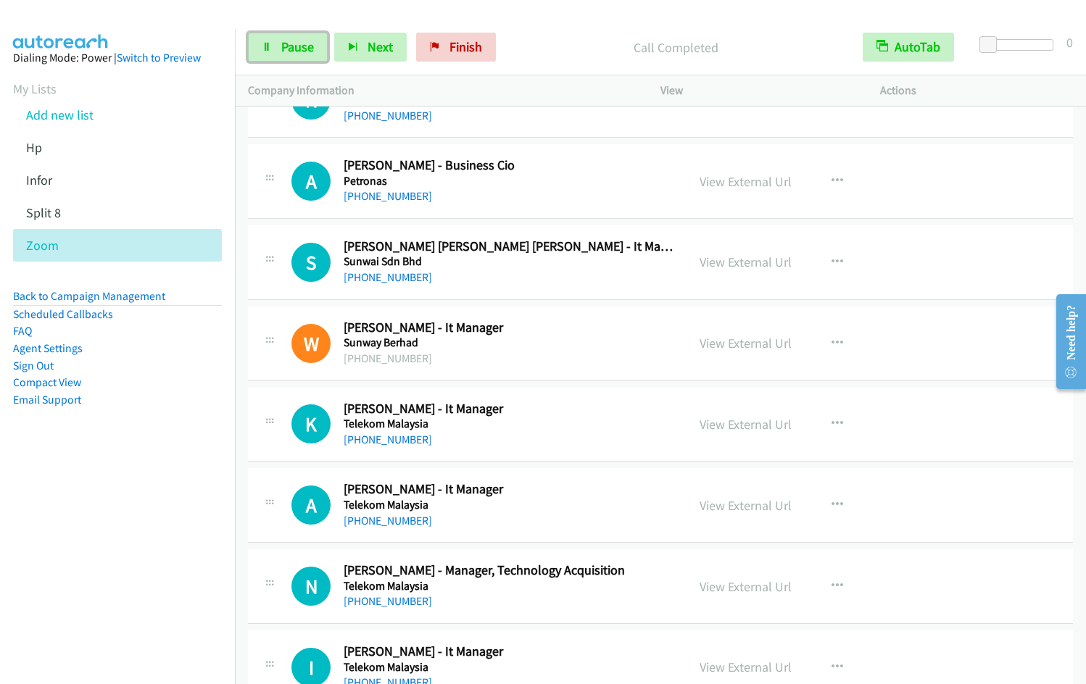
drag, startPoint x: 275, startPoint y: 44, endPoint x: 482, endPoint y: 2, distance: 211.5
click at [277, 44] on link "Pause" at bounding box center [288, 47] width 80 height 29
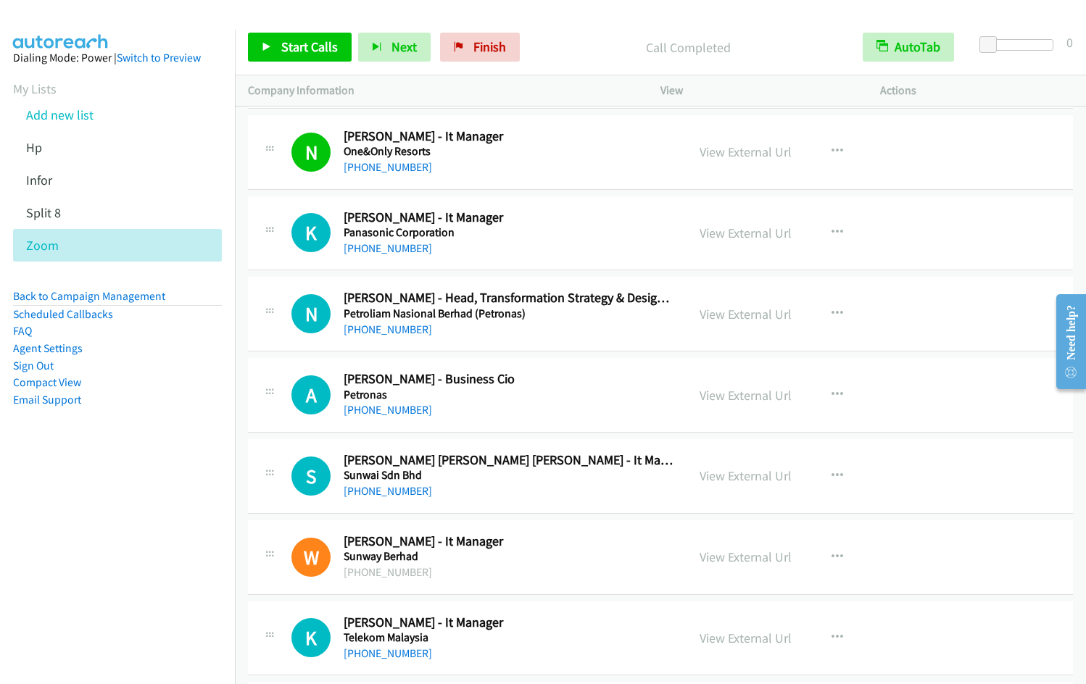
scroll to position [8552, 0]
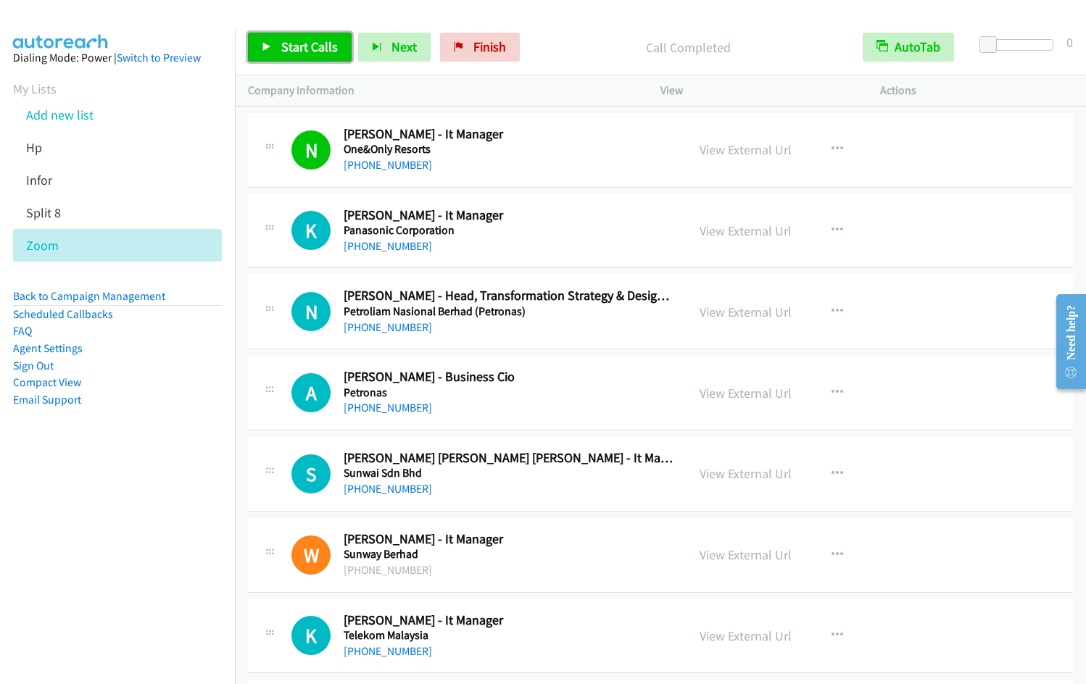
click at [277, 45] on link "Start Calls" at bounding box center [300, 47] width 104 height 29
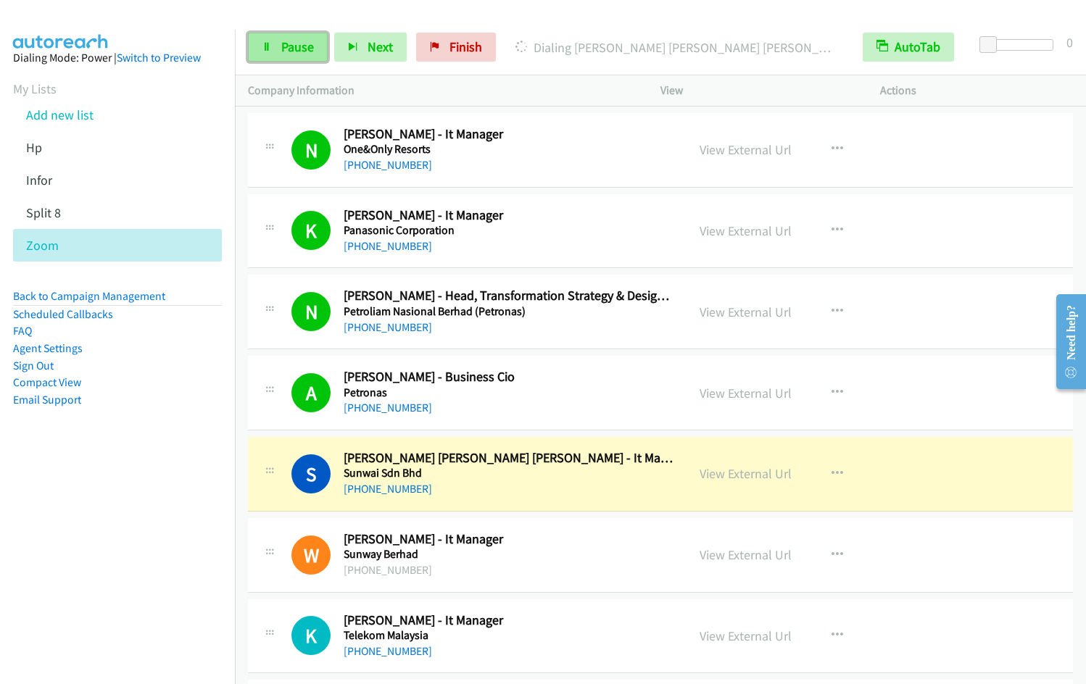
drag, startPoint x: 271, startPoint y: 54, endPoint x: 320, endPoint y: 33, distance: 53.3
click at [273, 52] on link "Pause" at bounding box center [288, 47] width 80 height 29
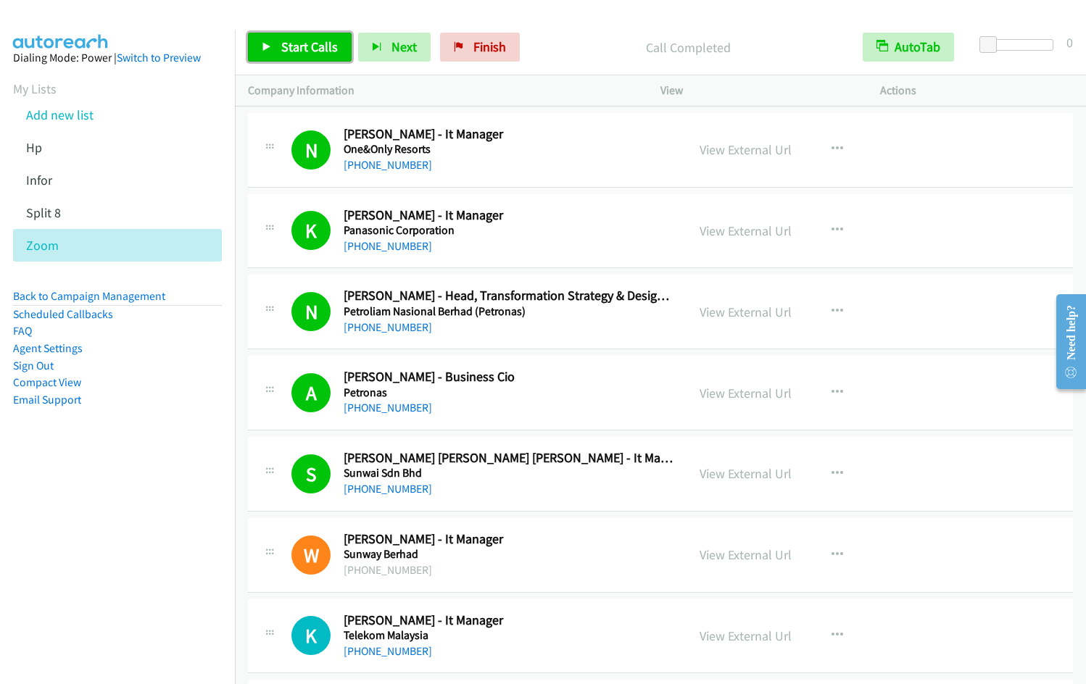
click at [283, 55] on link "Start Calls" at bounding box center [300, 47] width 104 height 29
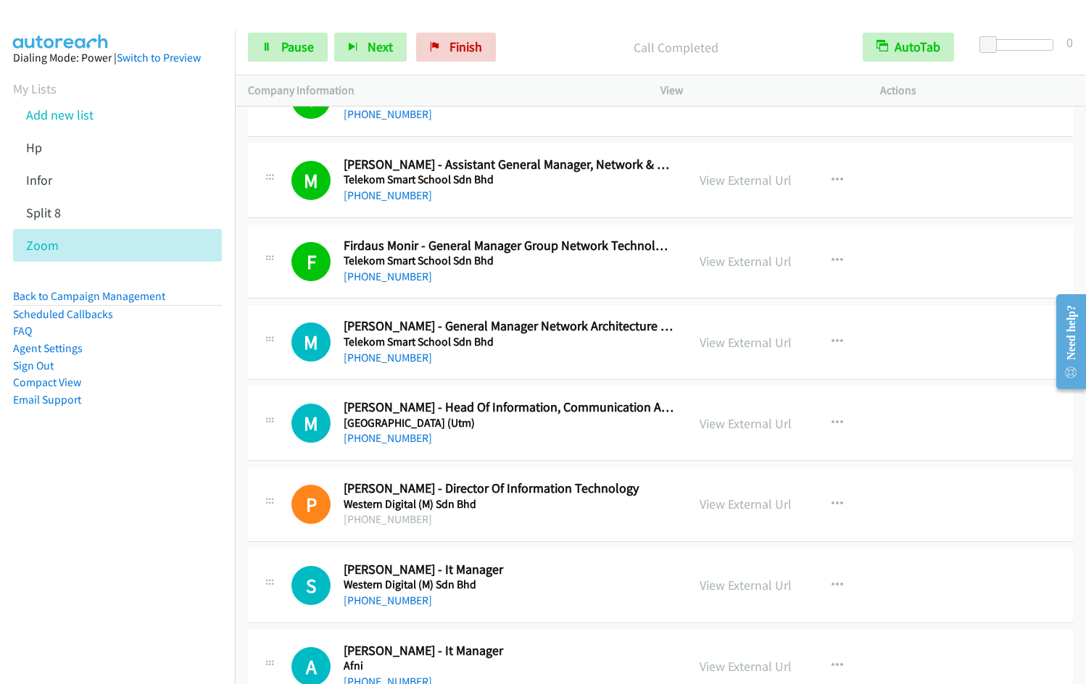
scroll to position [9417, 0]
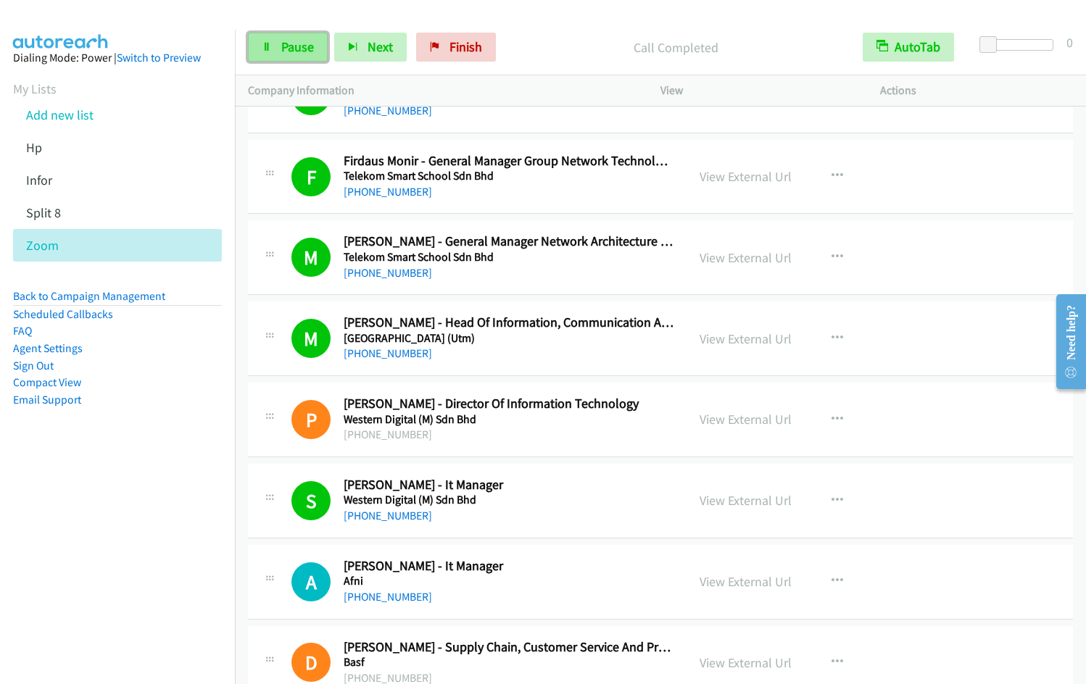
drag, startPoint x: 265, startPoint y: 50, endPoint x: 280, endPoint y: 47, distance: 15.5
click at [267, 49] on icon at bounding box center [267, 48] width 10 height 10
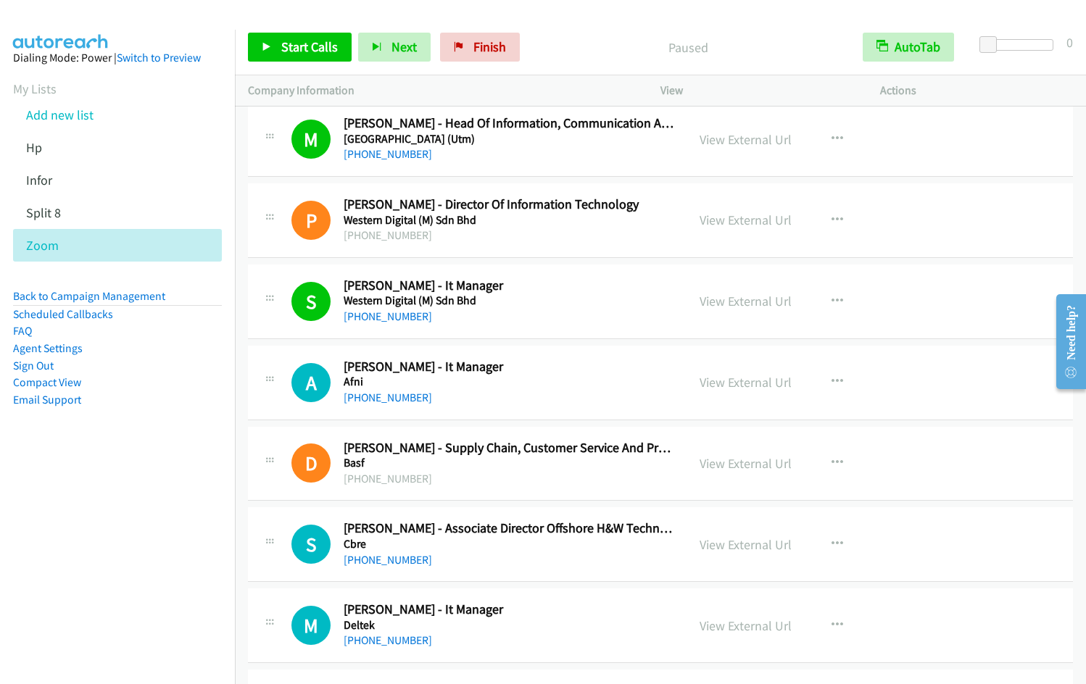
scroll to position [9640, 0]
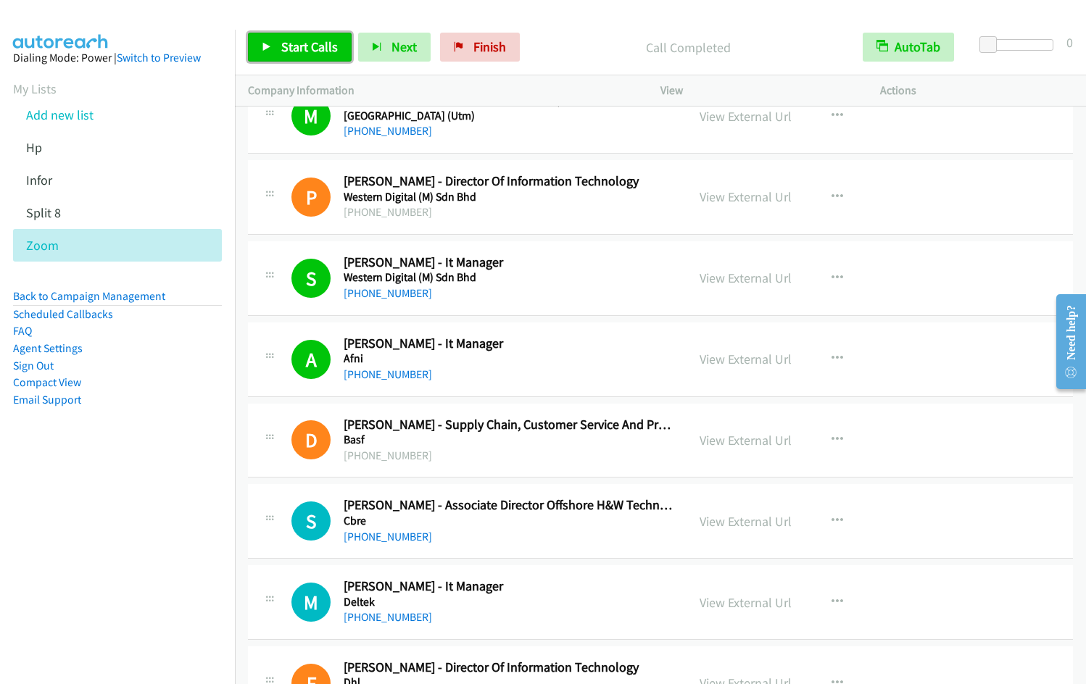
click at [314, 54] on span "Start Calls" at bounding box center [309, 46] width 57 height 17
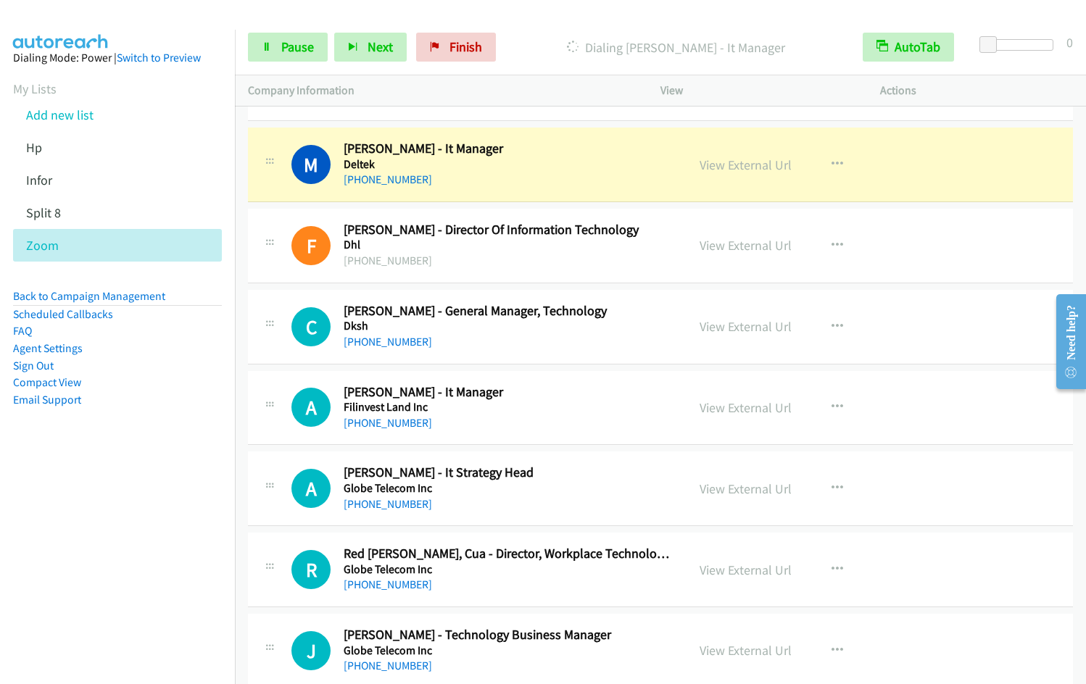
scroll to position [10062, 0]
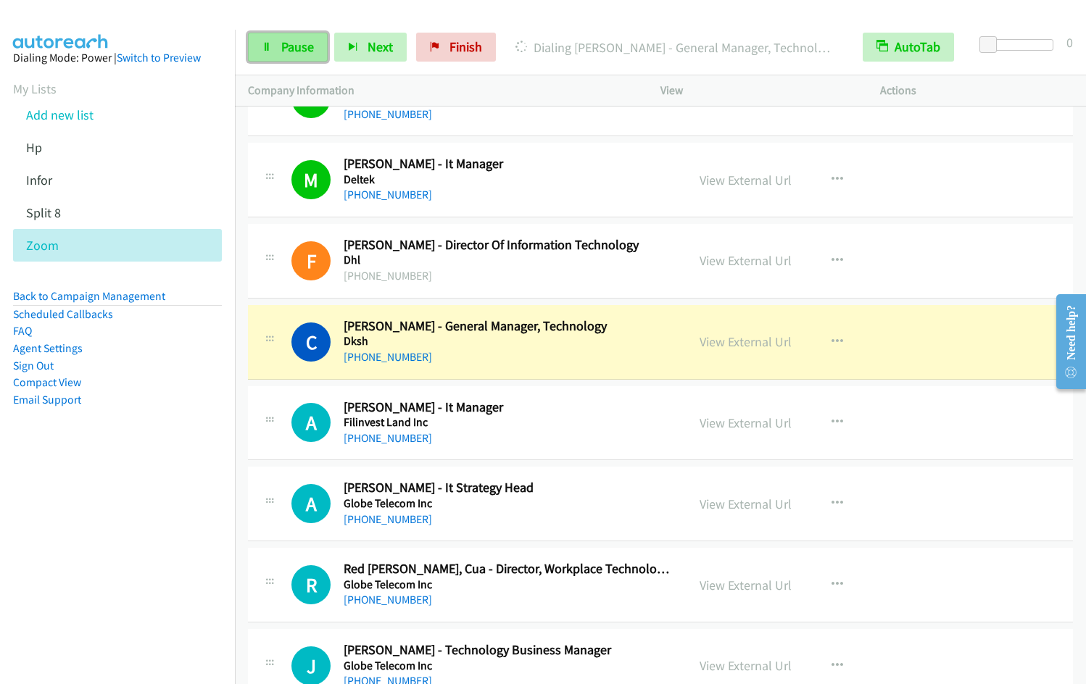
click at [291, 53] on span "Pause" at bounding box center [297, 46] width 33 height 17
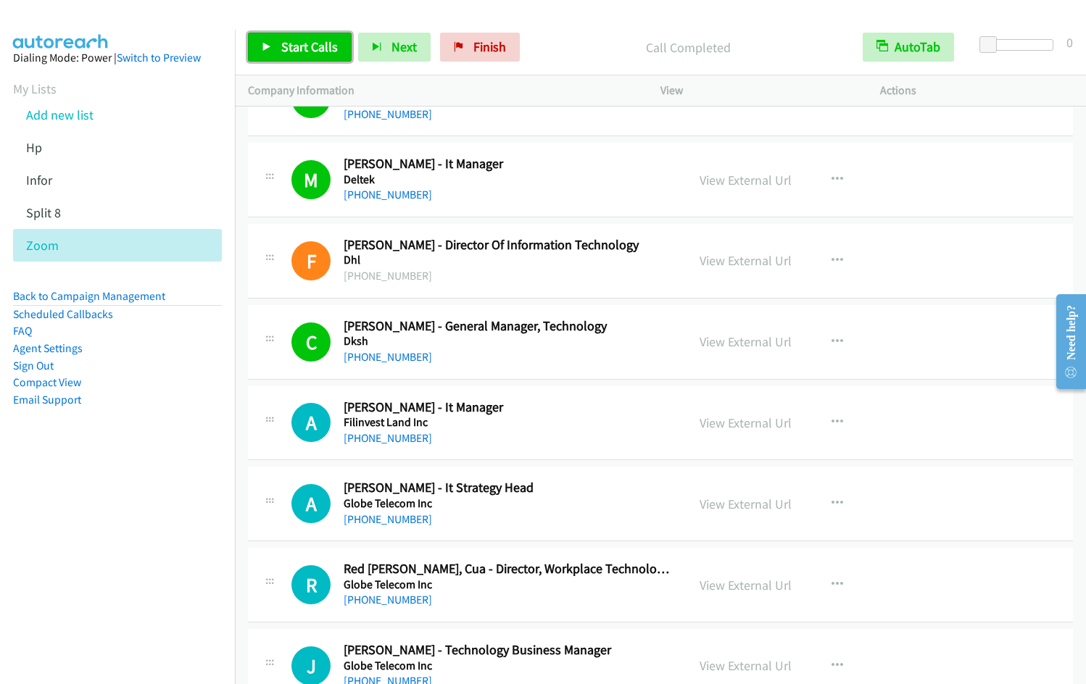
click at [293, 43] on span "Start Calls" at bounding box center [309, 46] width 57 height 17
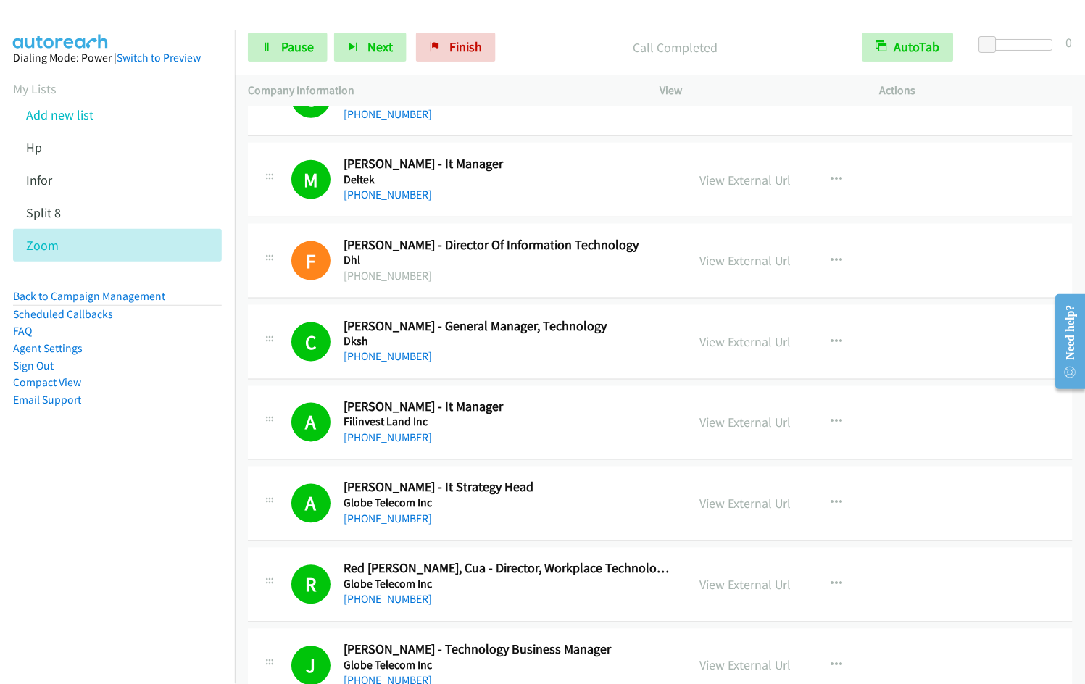
scroll to position [10558, 0]
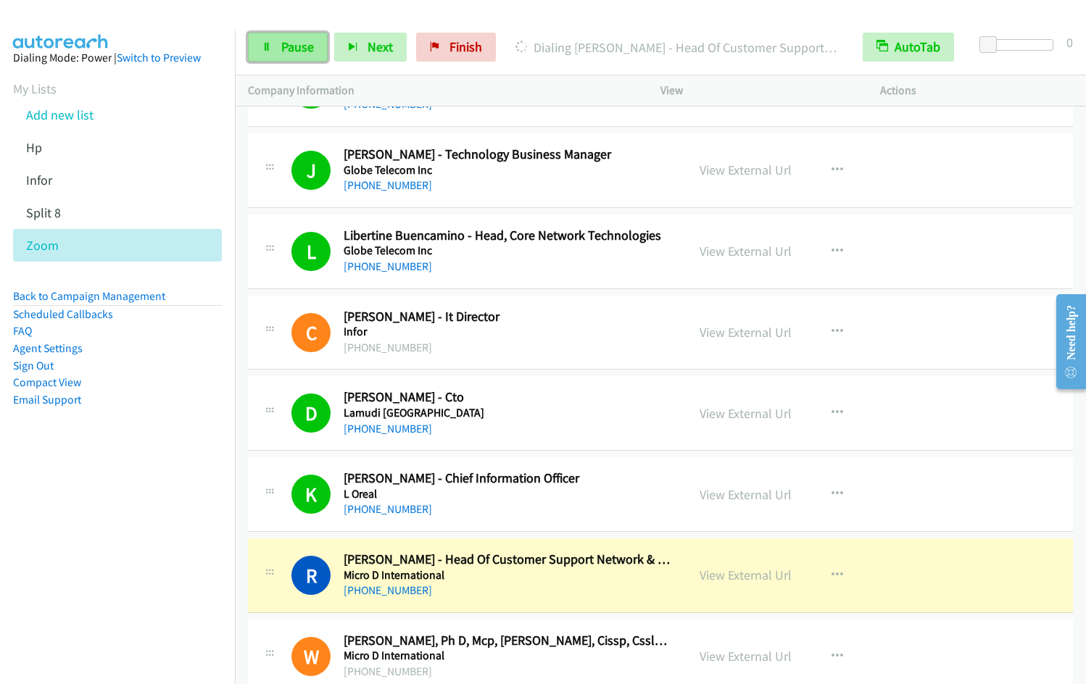
click at [293, 53] on span "Pause" at bounding box center [297, 46] width 33 height 17
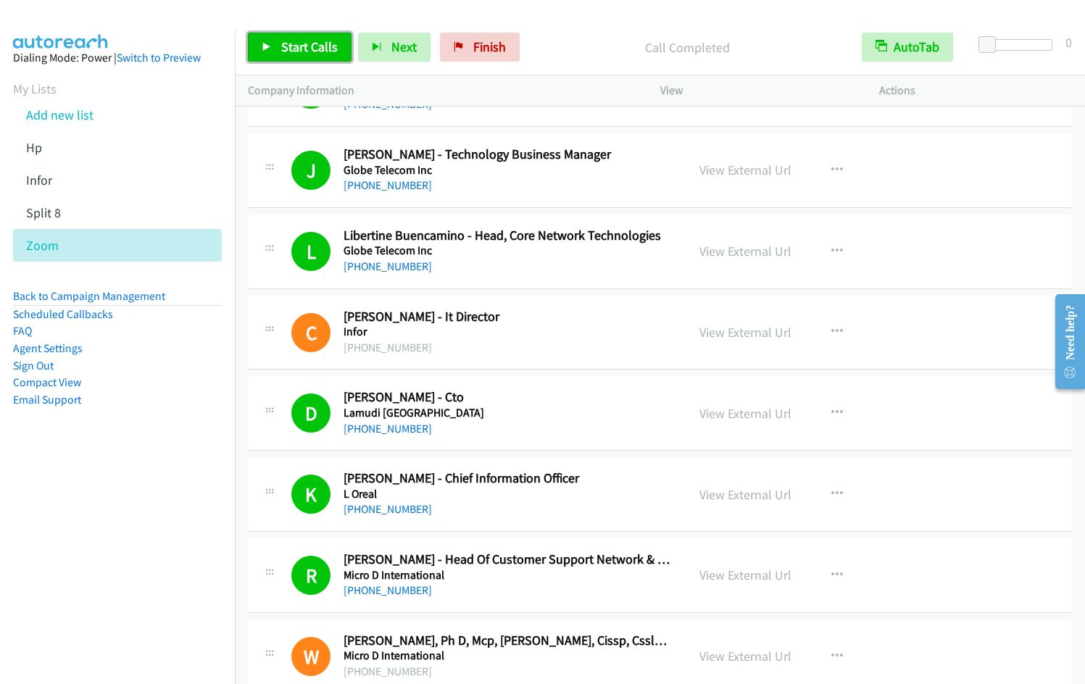
click at [304, 53] on span "Start Calls" at bounding box center [309, 46] width 57 height 17
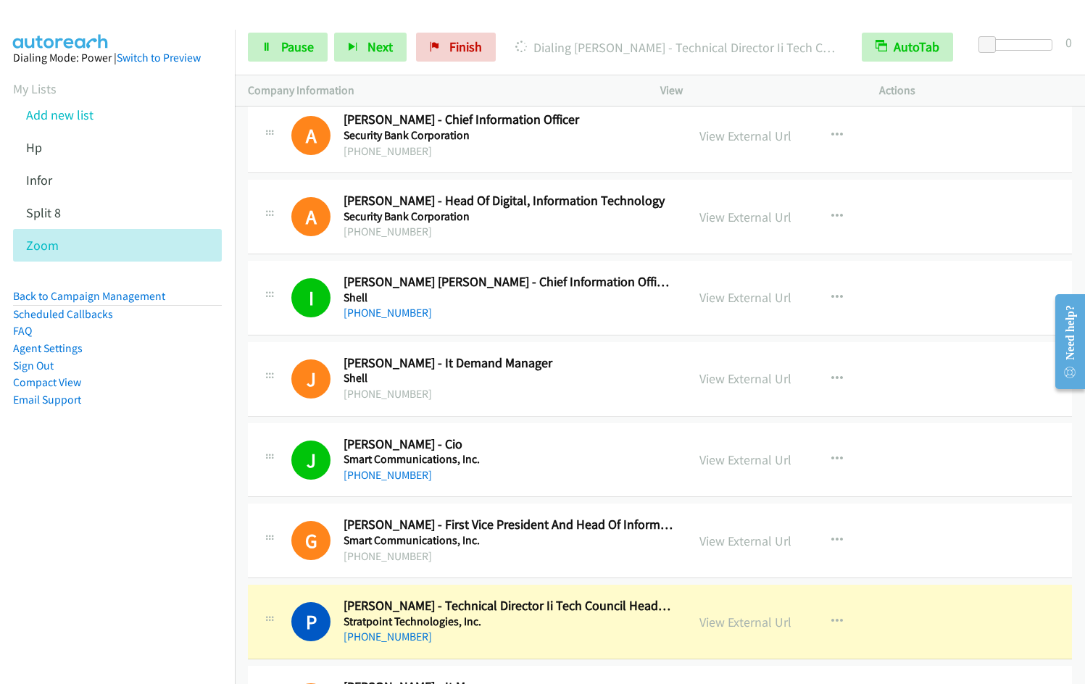
scroll to position [12223, 0]
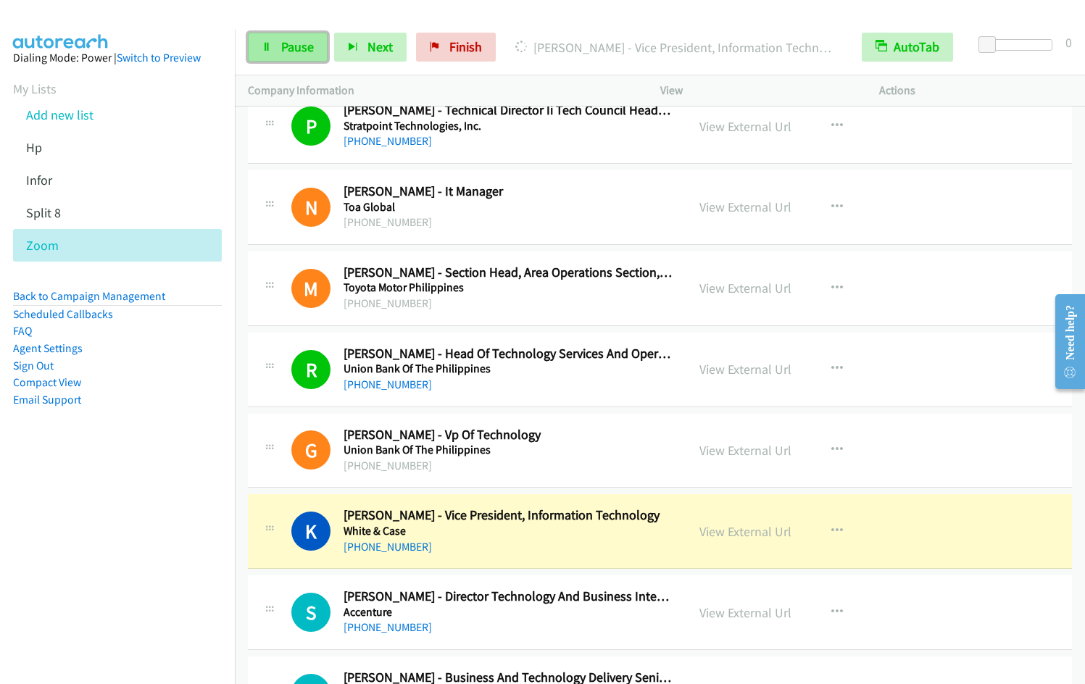
click at [303, 42] on span "Pause" at bounding box center [297, 46] width 33 height 17
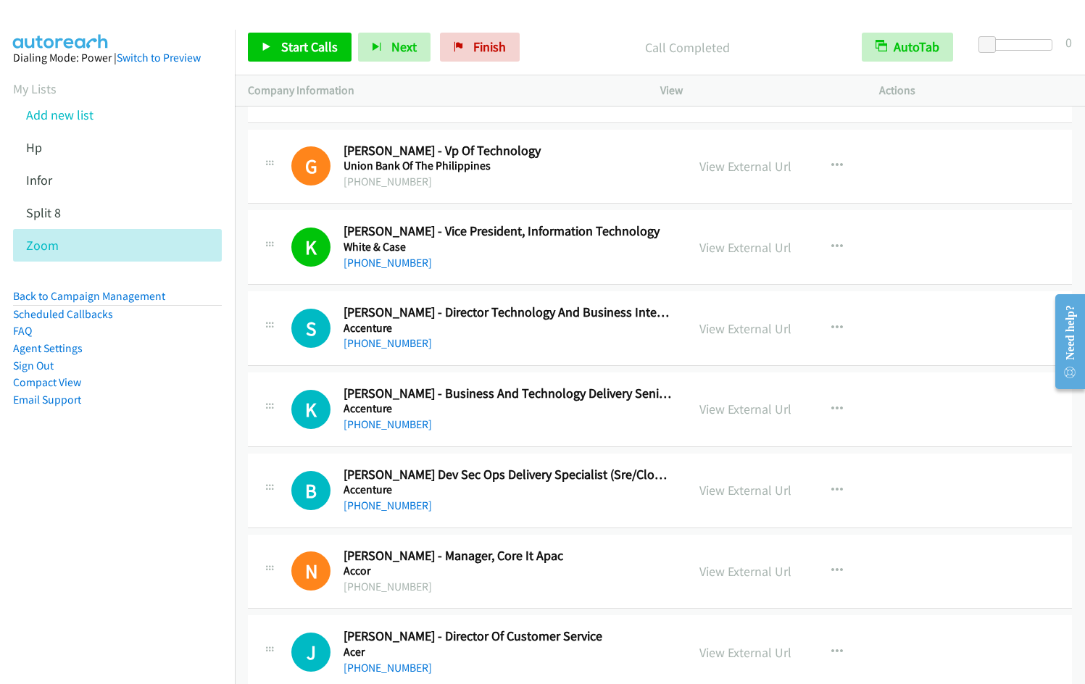
scroll to position [12568, 0]
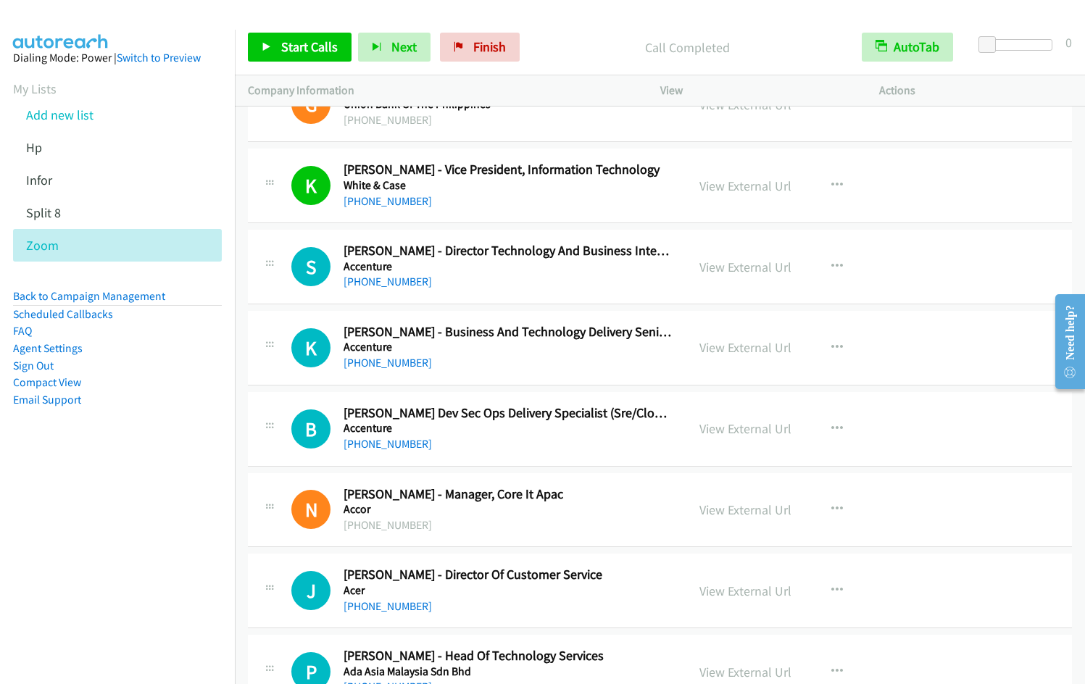
click at [725, 44] on p "Call Completed" at bounding box center [687, 48] width 296 height 20
click at [316, 51] on span "Start Calls" at bounding box center [309, 46] width 57 height 17
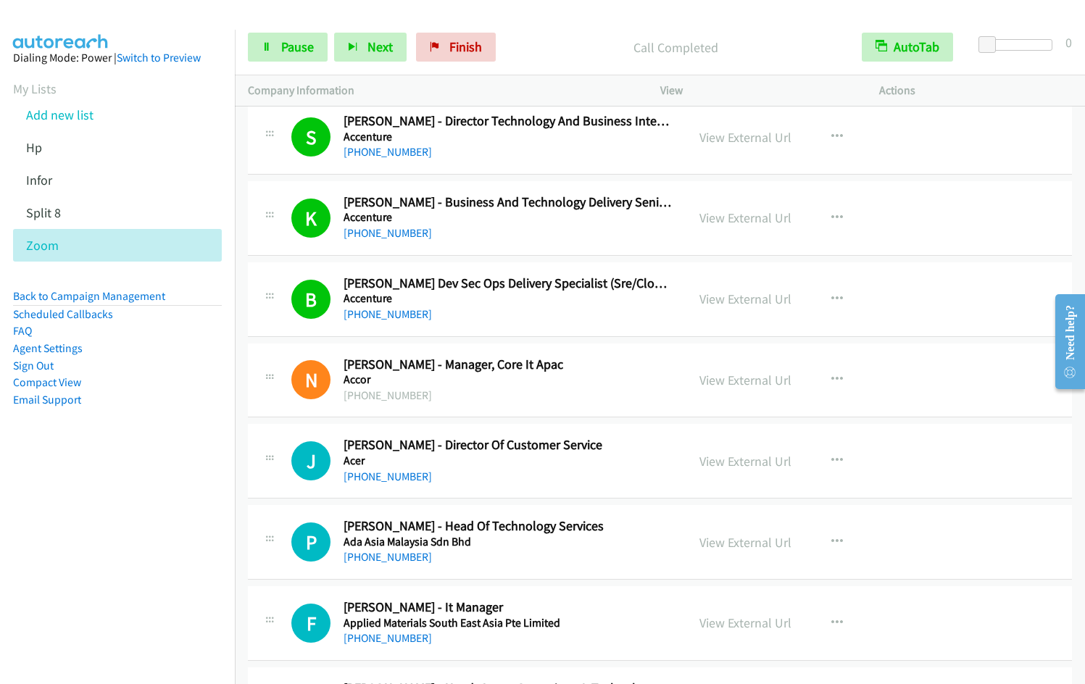
scroll to position [12760, 0]
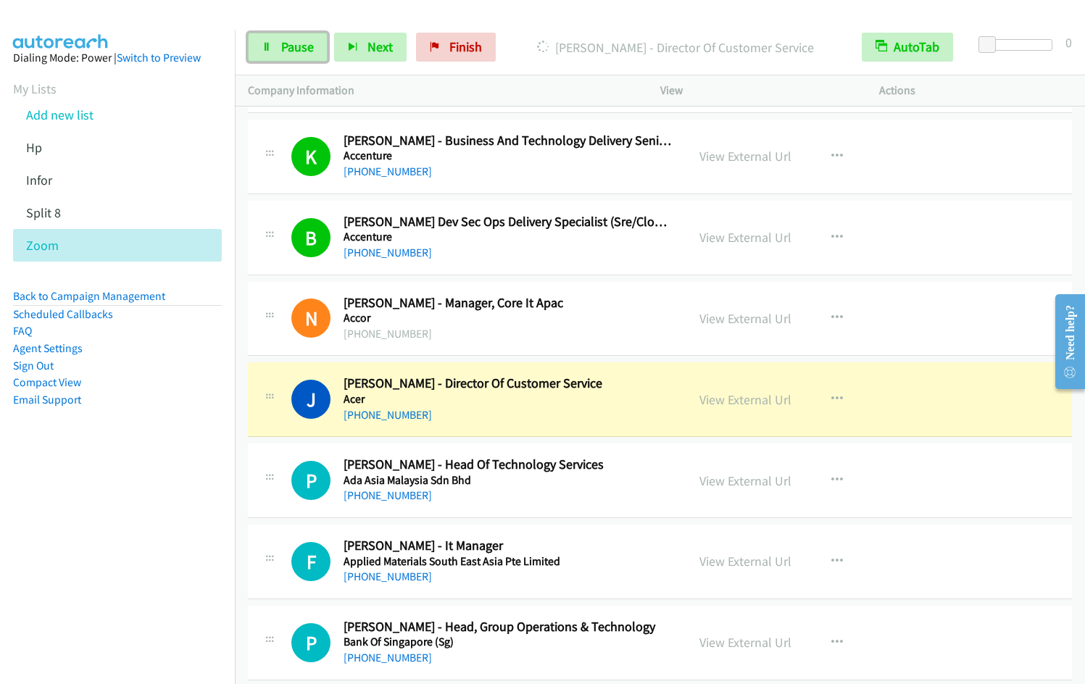
drag, startPoint x: 280, startPoint y: 51, endPoint x: 370, endPoint y: 12, distance: 98.4
click at [280, 51] on link "Pause" at bounding box center [288, 47] width 80 height 29
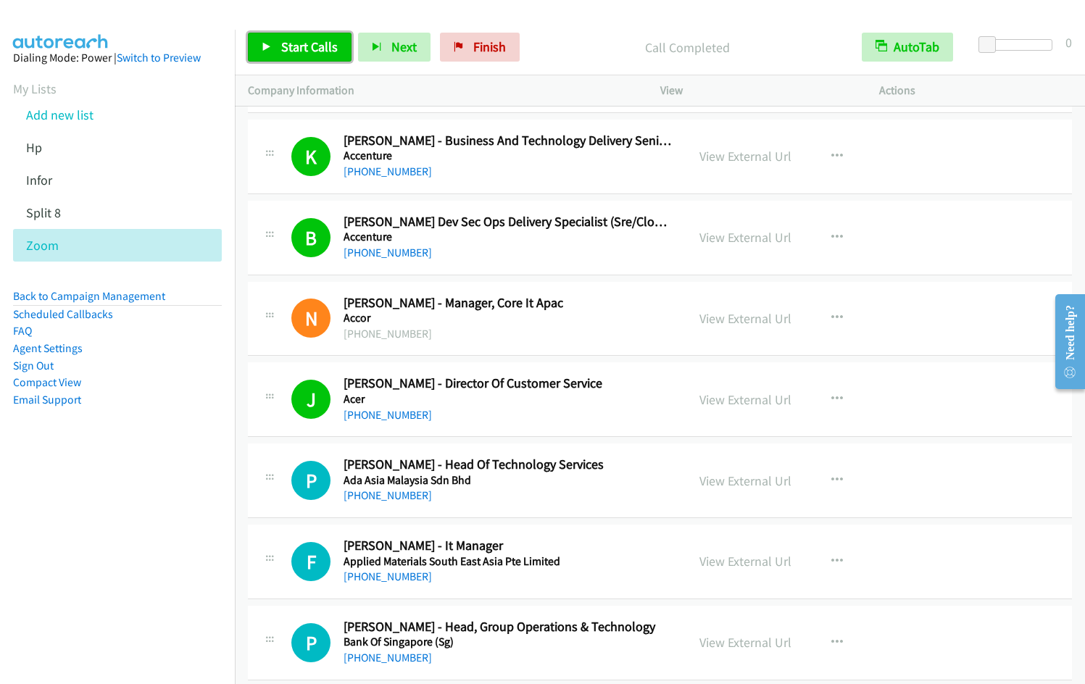
click at [283, 57] on link "Start Calls" at bounding box center [300, 47] width 104 height 29
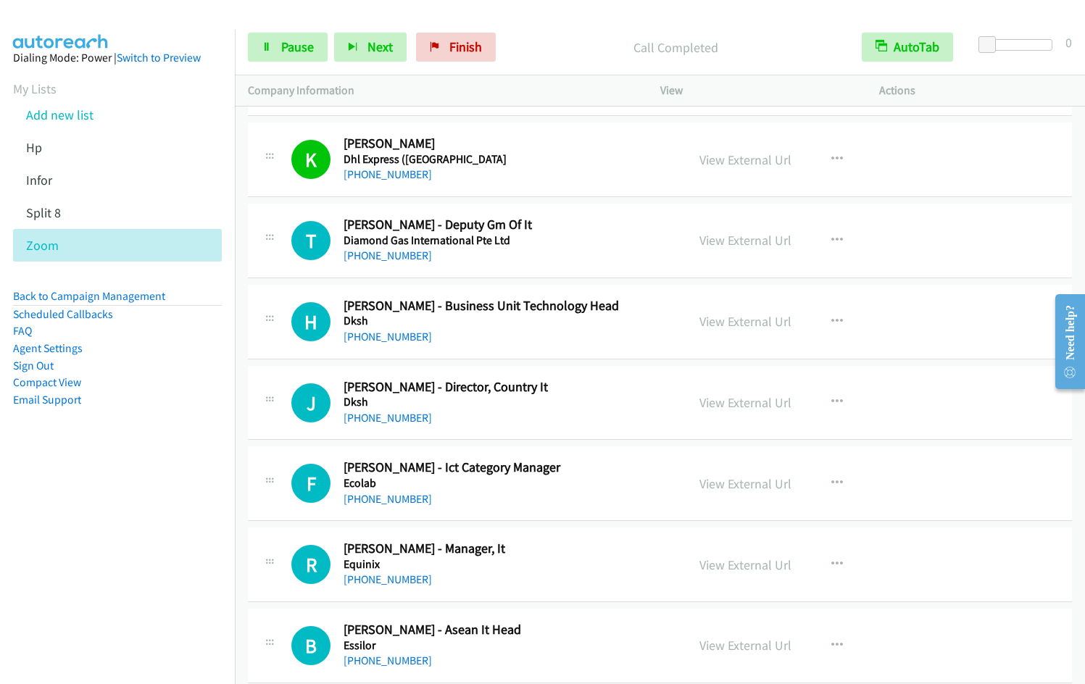
scroll to position [15728, 0]
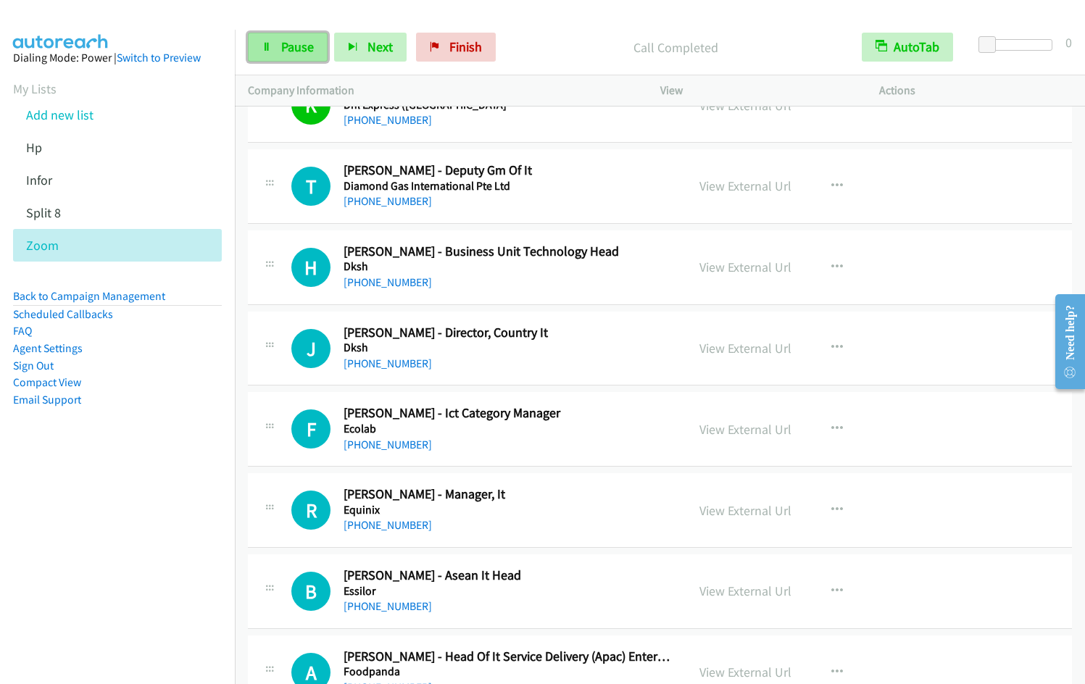
click at [272, 49] on link "Pause" at bounding box center [288, 47] width 80 height 29
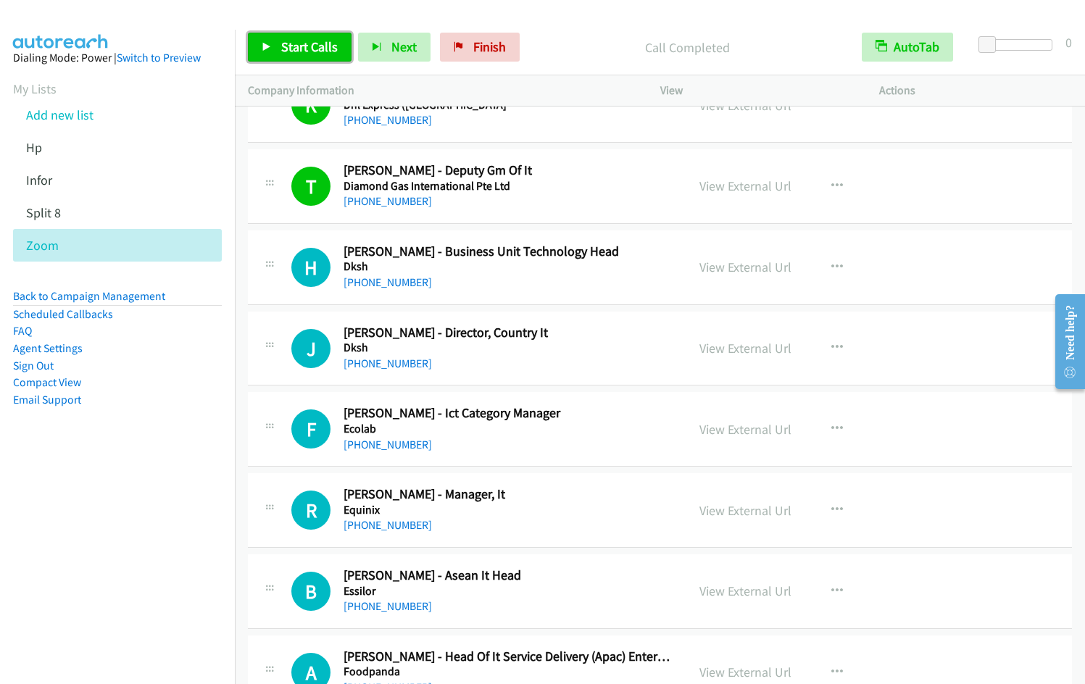
click at [302, 46] on span "Start Calls" at bounding box center [309, 46] width 57 height 17
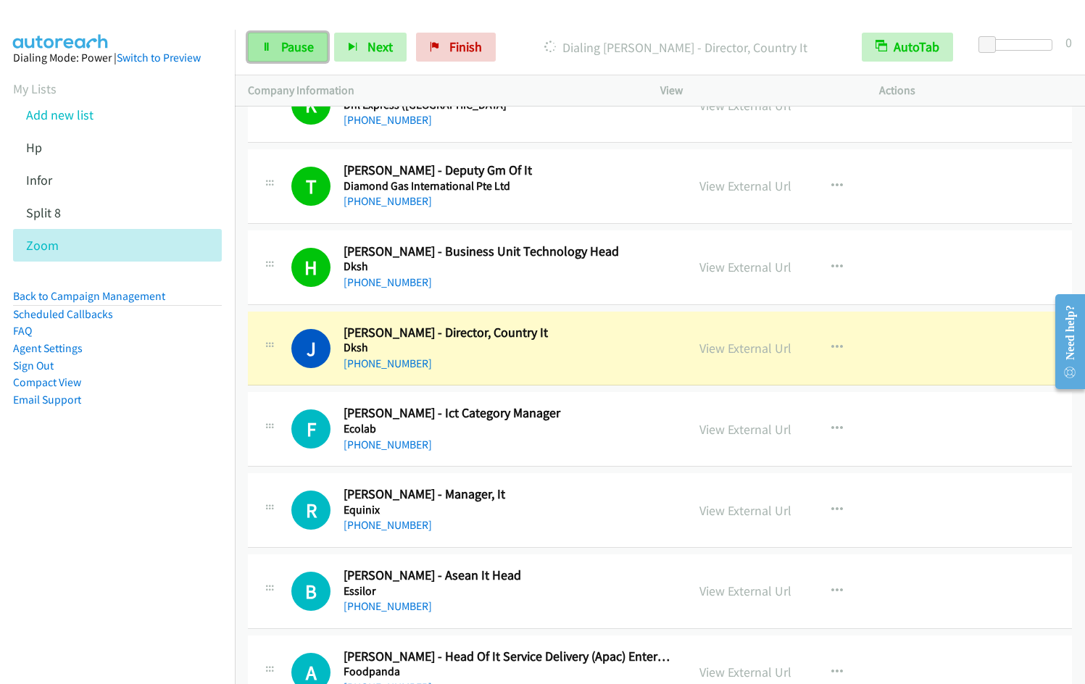
click at [286, 52] on span "Pause" at bounding box center [297, 46] width 33 height 17
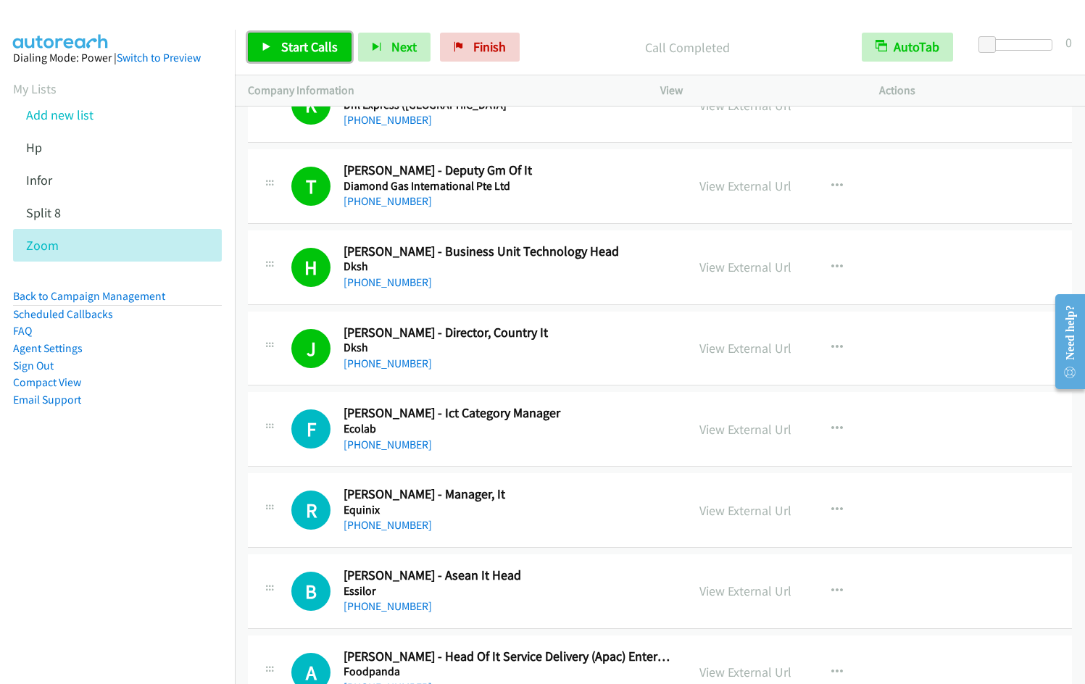
click at [299, 54] on span "Start Calls" at bounding box center [309, 46] width 57 height 17
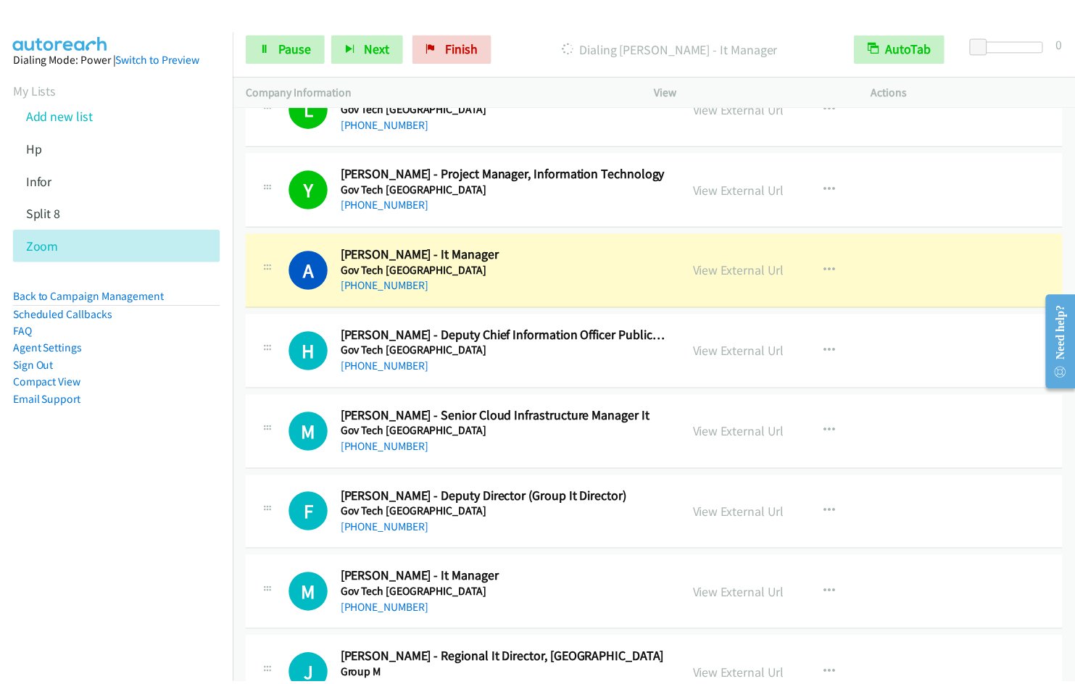
scroll to position [17454, 3]
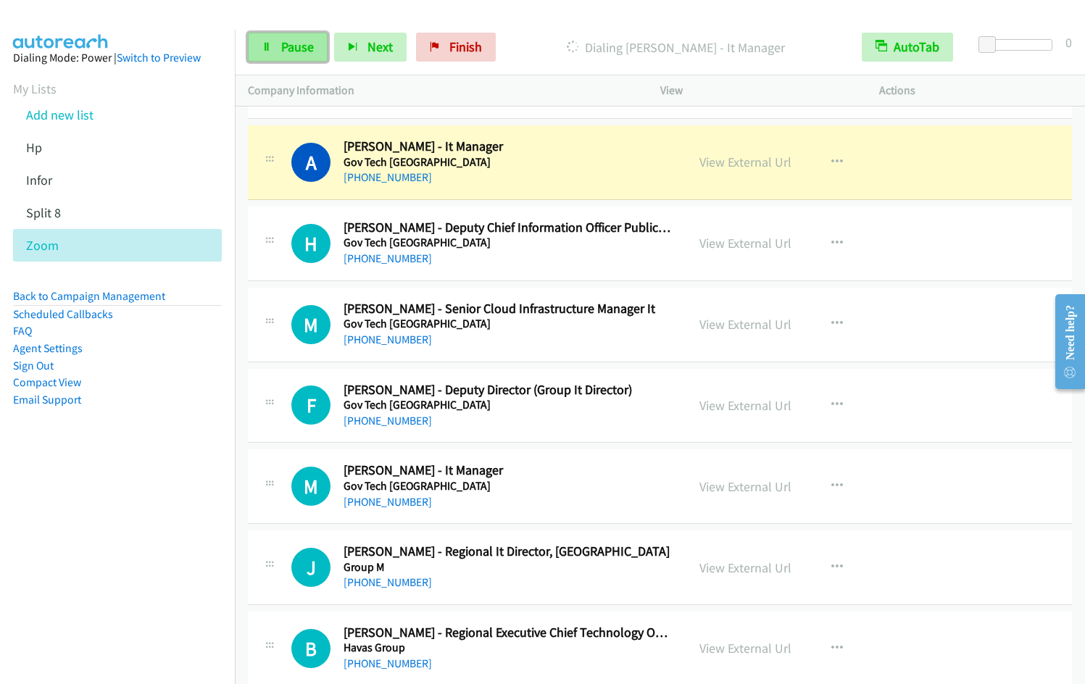
drag, startPoint x: 295, startPoint y: 47, endPoint x: 303, endPoint y: 44, distance: 8.5
click at [295, 47] on span "Pause" at bounding box center [297, 46] width 33 height 17
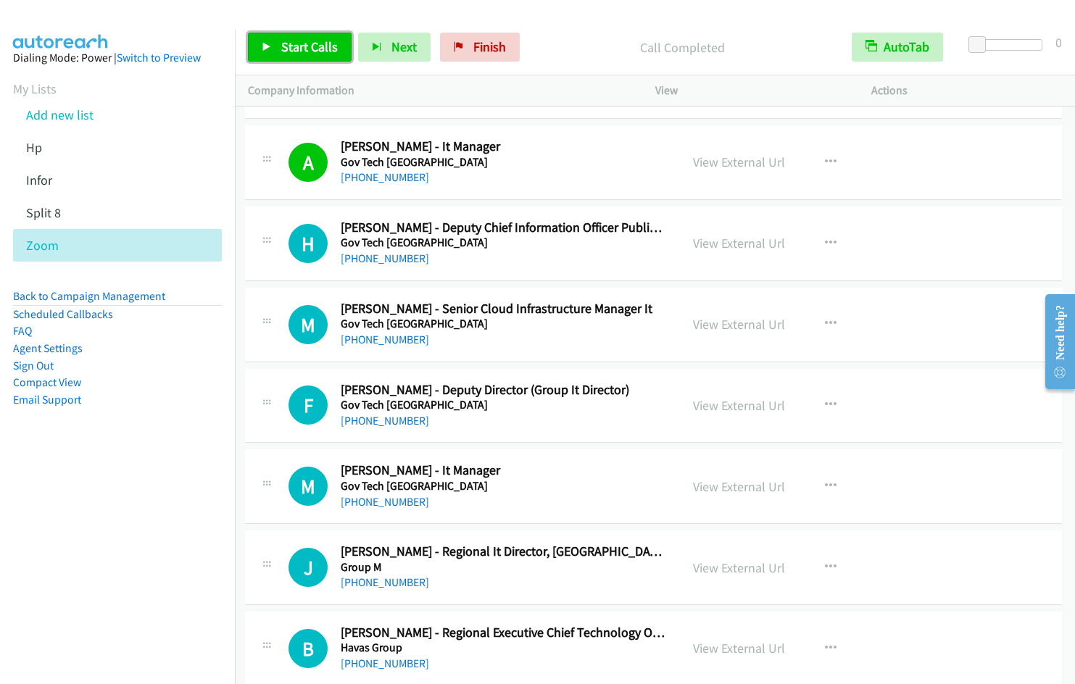
click at [309, 43] on span "Start Calls" at bounding box center [309, 46] width 57 height 17
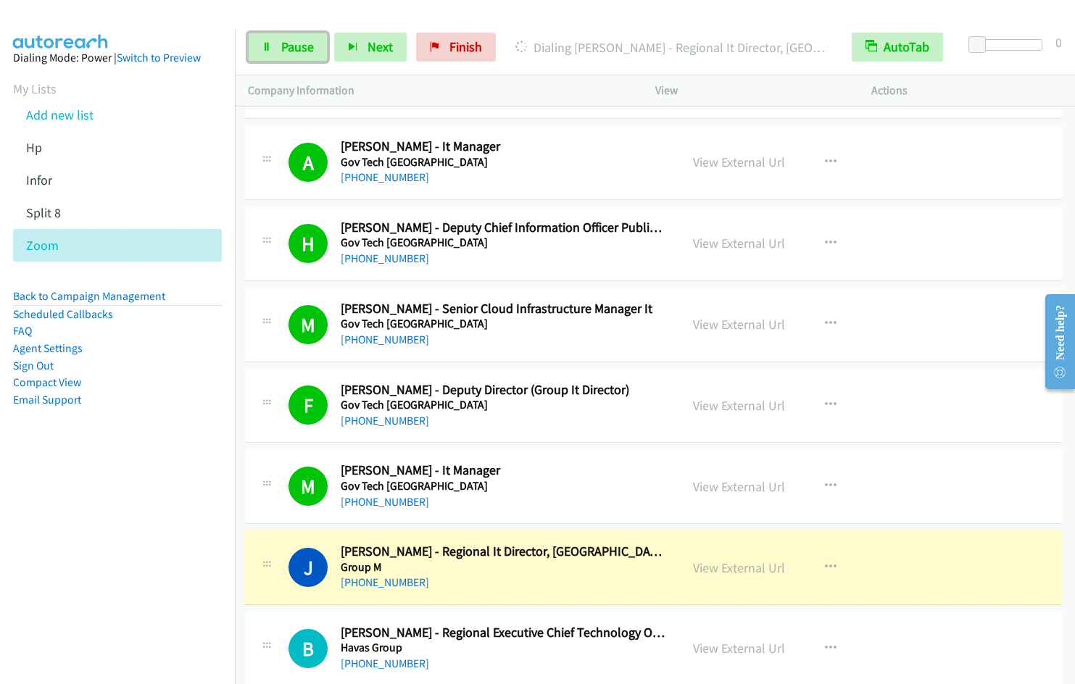
drag, startPoint x: 262, startPoint y: 45, endPoint x: 473, endPoint y: 125, distance: 226.4
click at [262, 45] on icon at bounding box center [267, 48] width 10 height 10
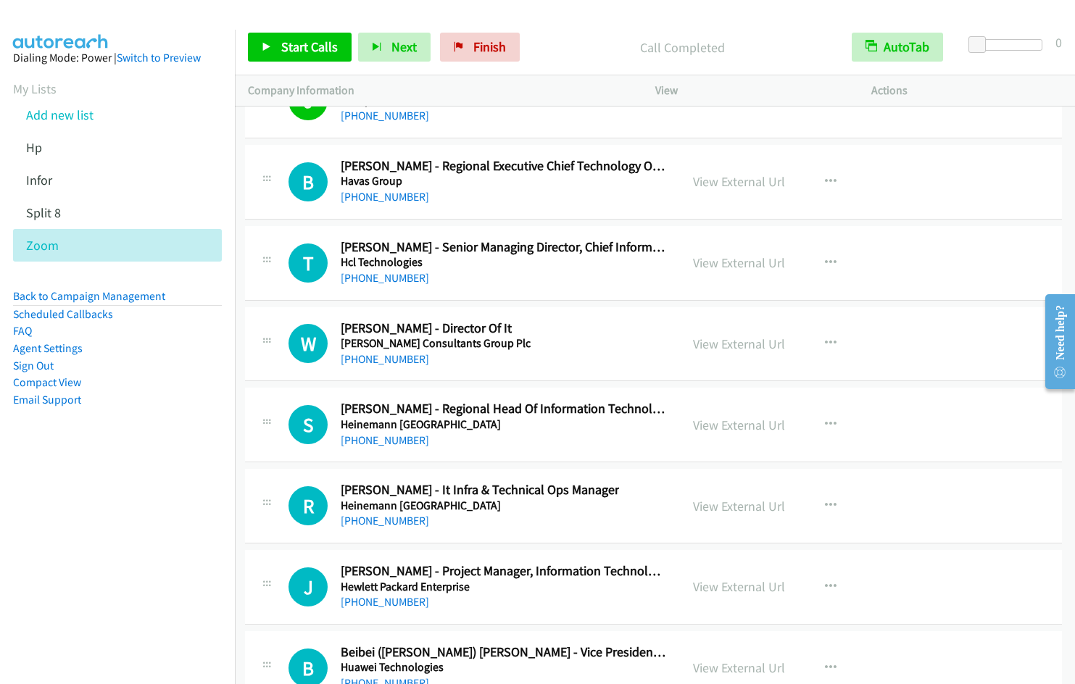
scroll to position [17906, 3]
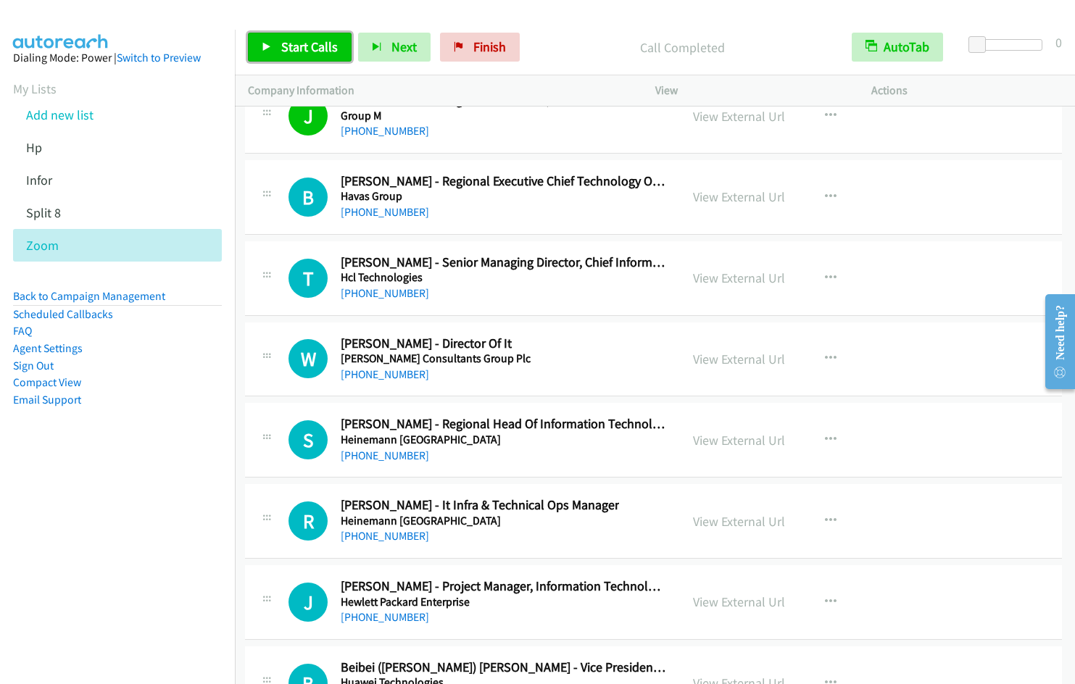
click at [302, 49] on span "Start Calls" at bounding box center [309, 46] width 57 height 17
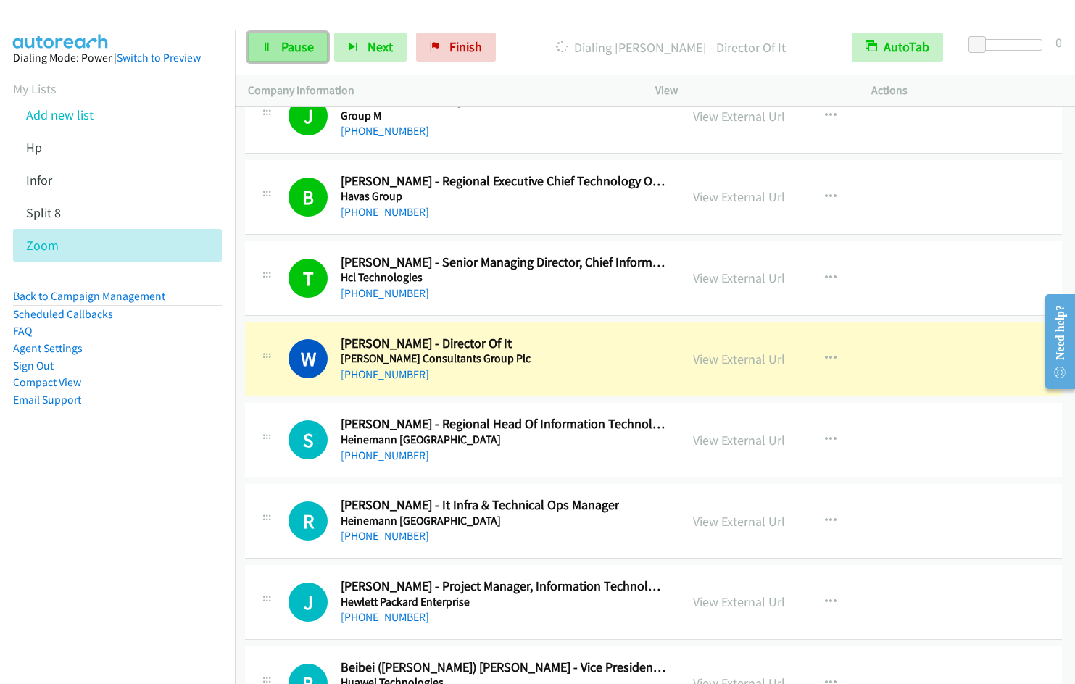
drag, startPoint x: 296, startPoint y: 51, endPoint x: 315, endPoint y: 48, distance: 18.5
click at [296, 52] on span "Pause" at bounding box center [297, 46] width 33 height 17
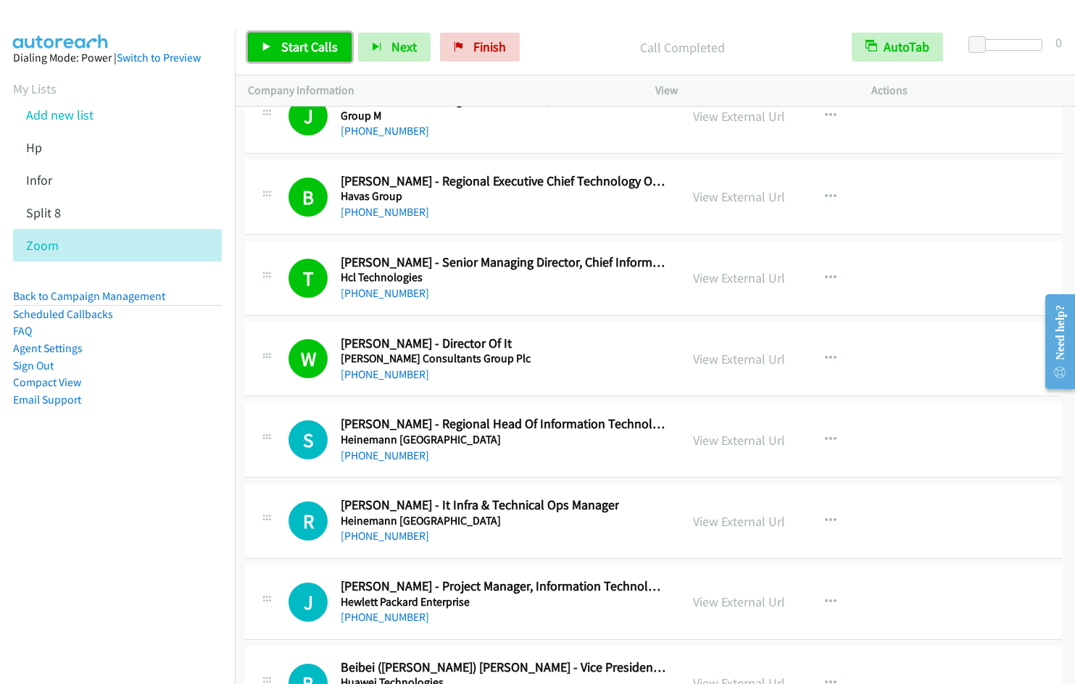
click at [272, 40] on link "Start Calls" at bounding box center [300, 47] width 104 height 29
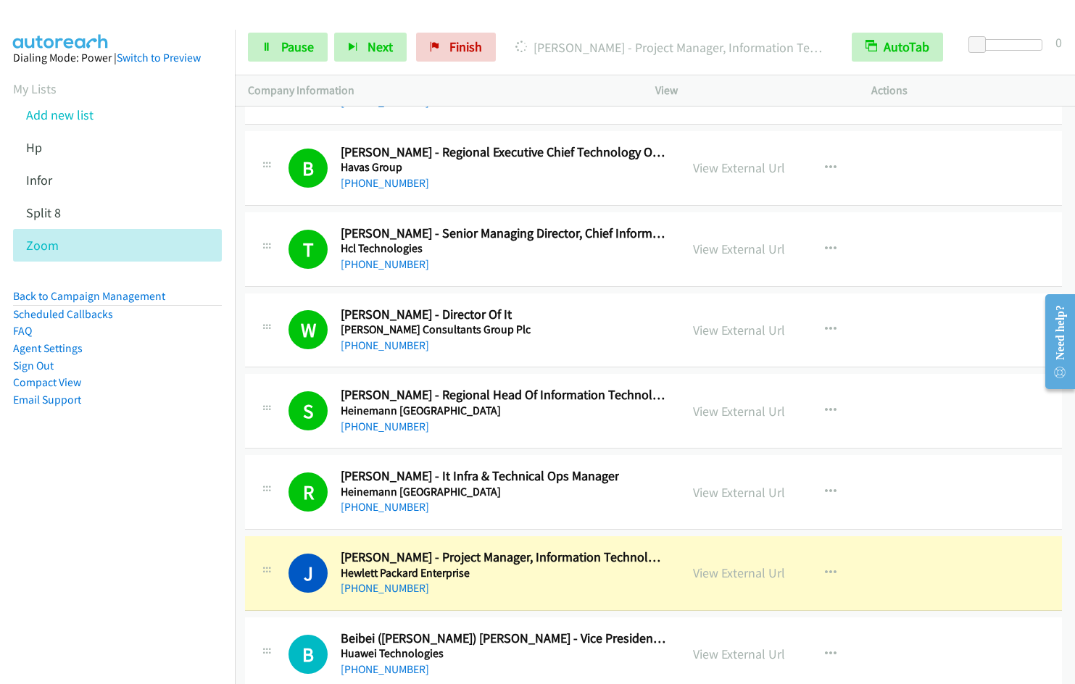
scroll to position [18430, 3]
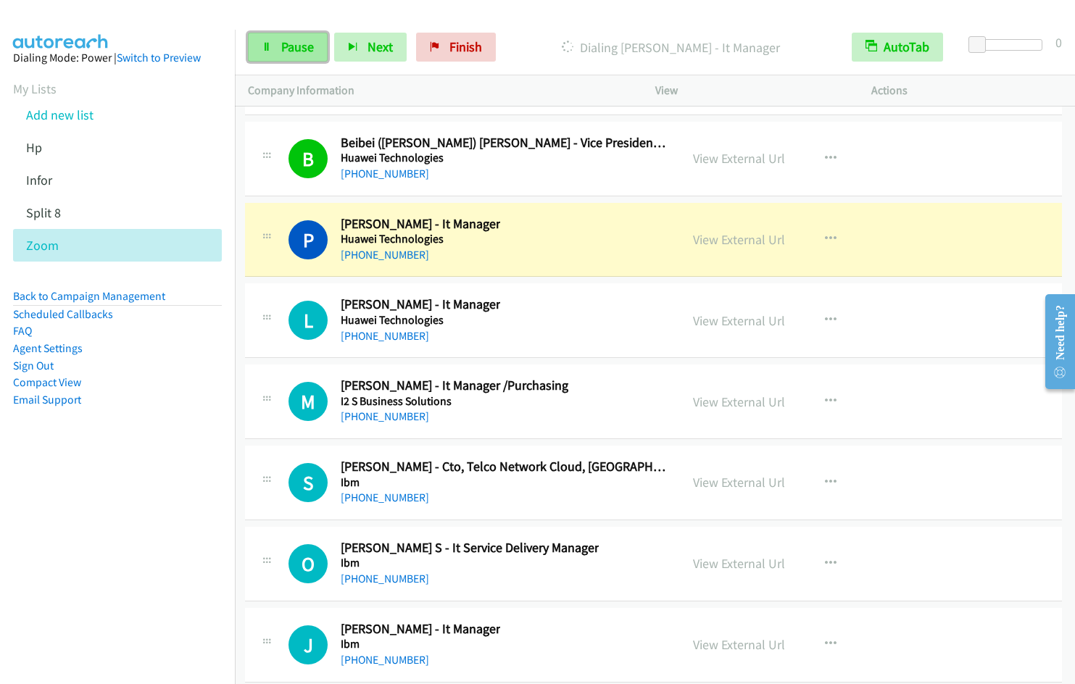
drag, startPoint x: 294, startPoint y: 42, endPoint x: 302, endPoint y: 43, distance: 7.3
click at [294, 42] on span "Pause" at bounding box center [297, 46] width 33 height 17
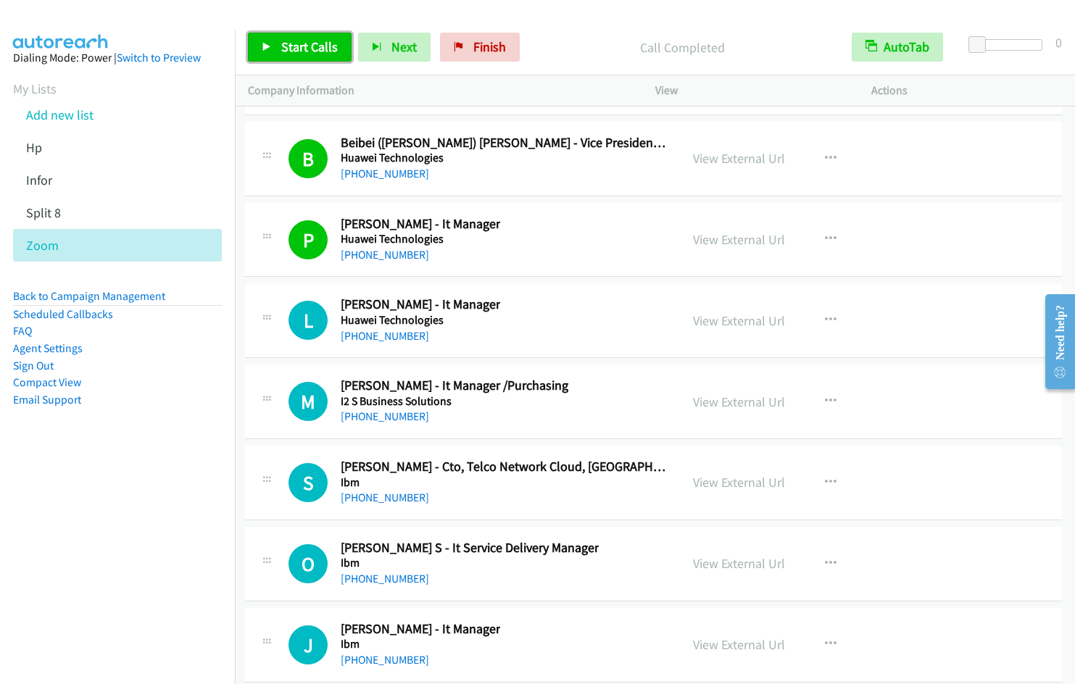
click at [273, 43] on link "Start Calls" at bounding box center [300, 47] width 104 height 29
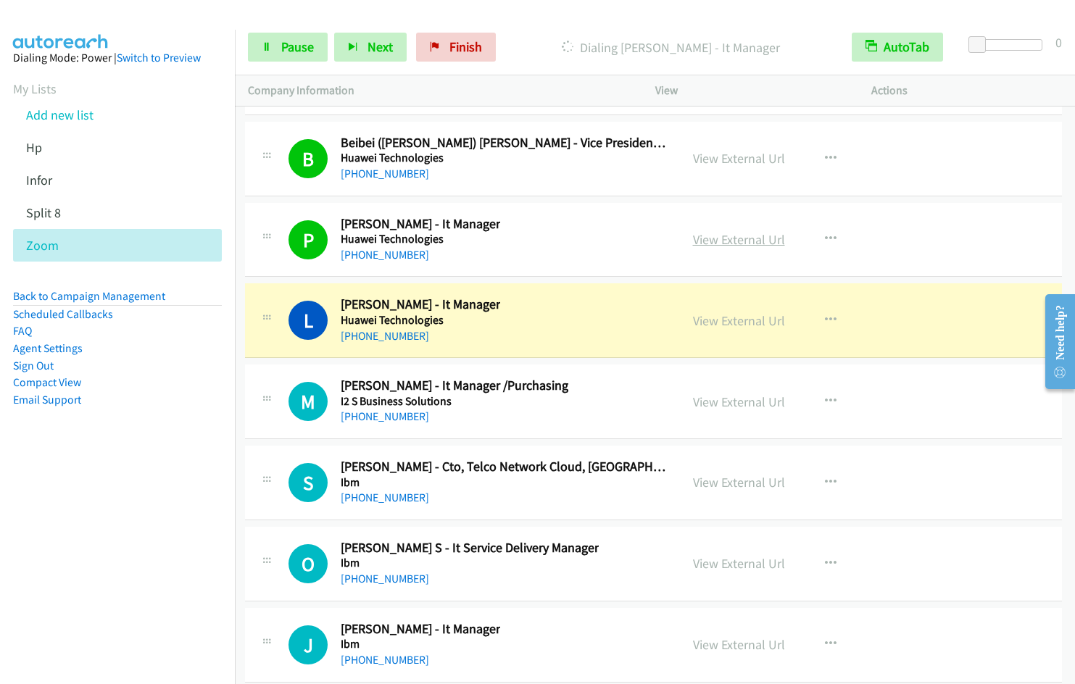
click at [721, 239] on link "View External Url" at bounding box center [739, 239] width 92 height 17
click at [276, 59] on link "Pause" at bounding box center [288, 47] width 80 height 29
click at [287, 46] on span "Pause" at bounding box center [297, 46] width 33 height 17
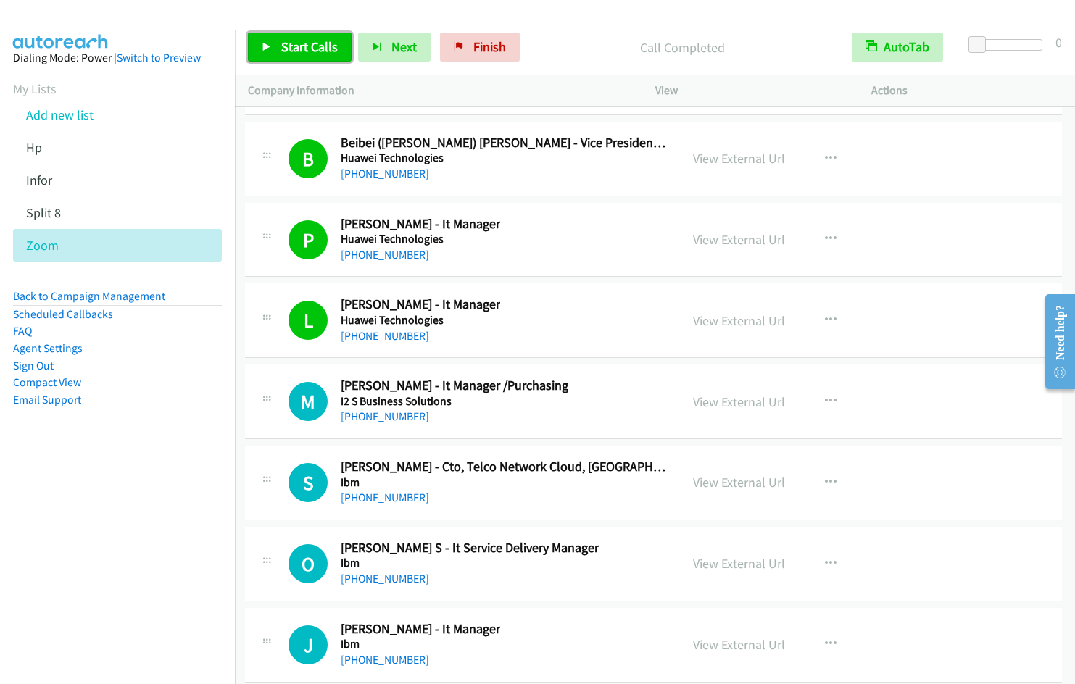
click at [278, 43] on link "Start Calls" at bounding box center [300, 47] width 104 height 29
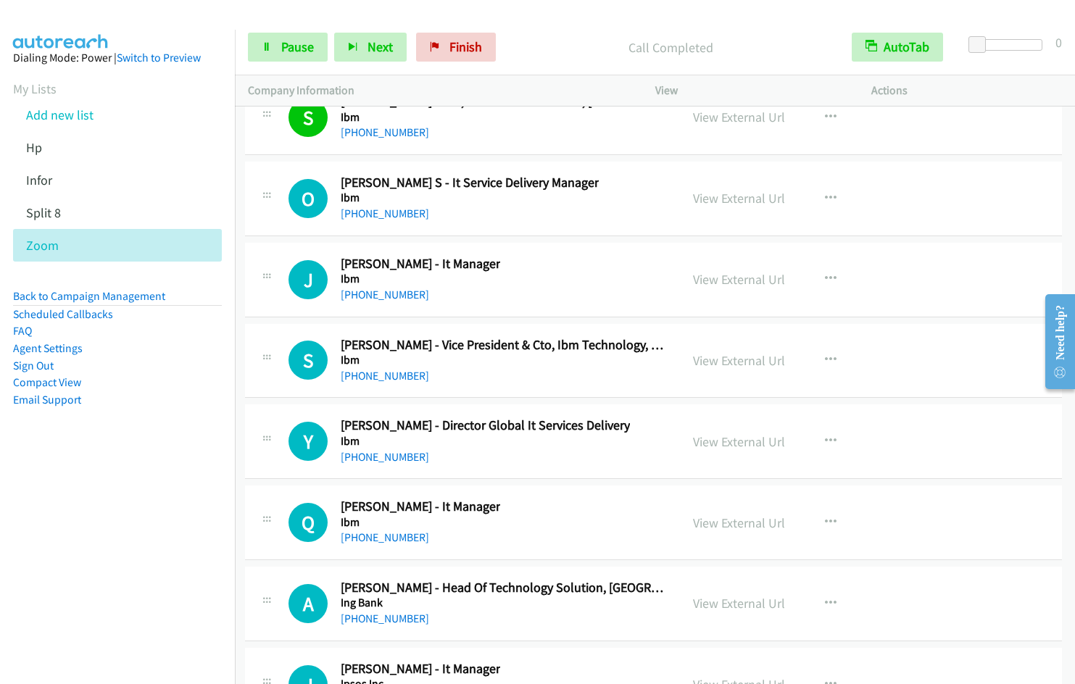
scroll to position [18826, 3]
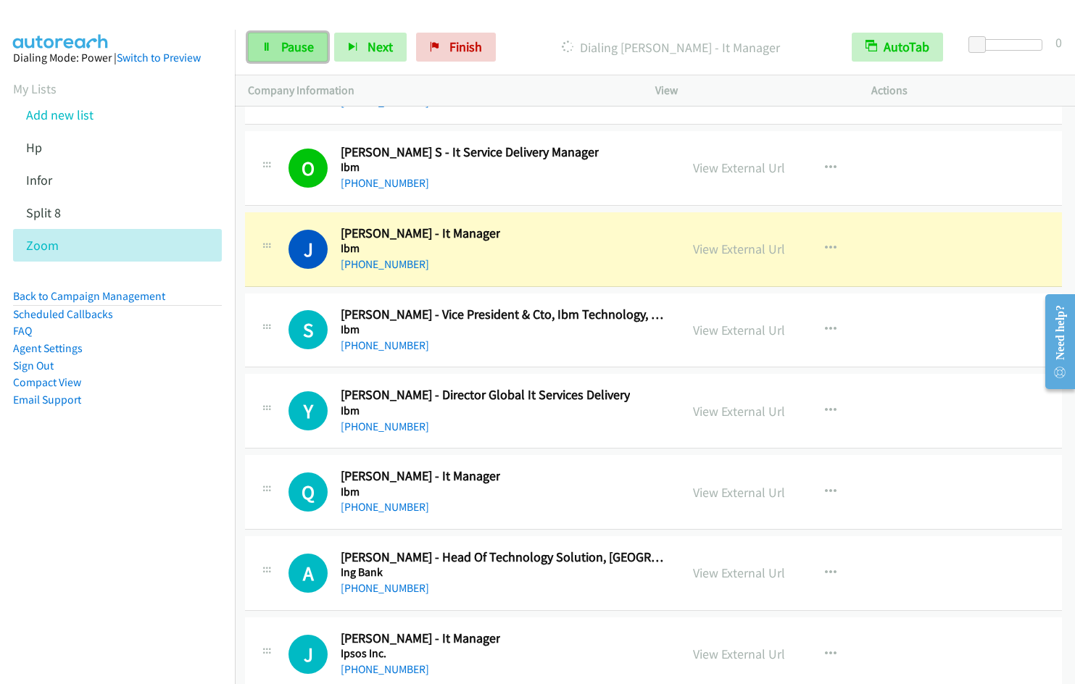
click at [294, 54] on span "Pause" at bounding box center [297, 46] width 33 height 17
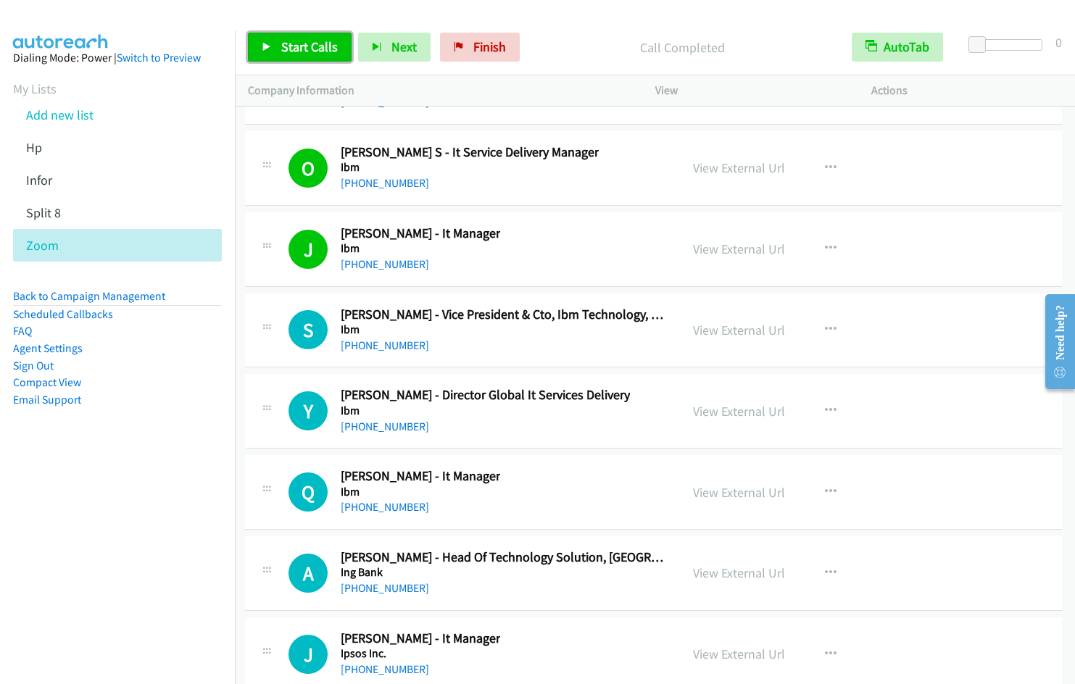
click at [313, 49] on span "Start Calls" at bounding box center [309, 46] width 57 height 17
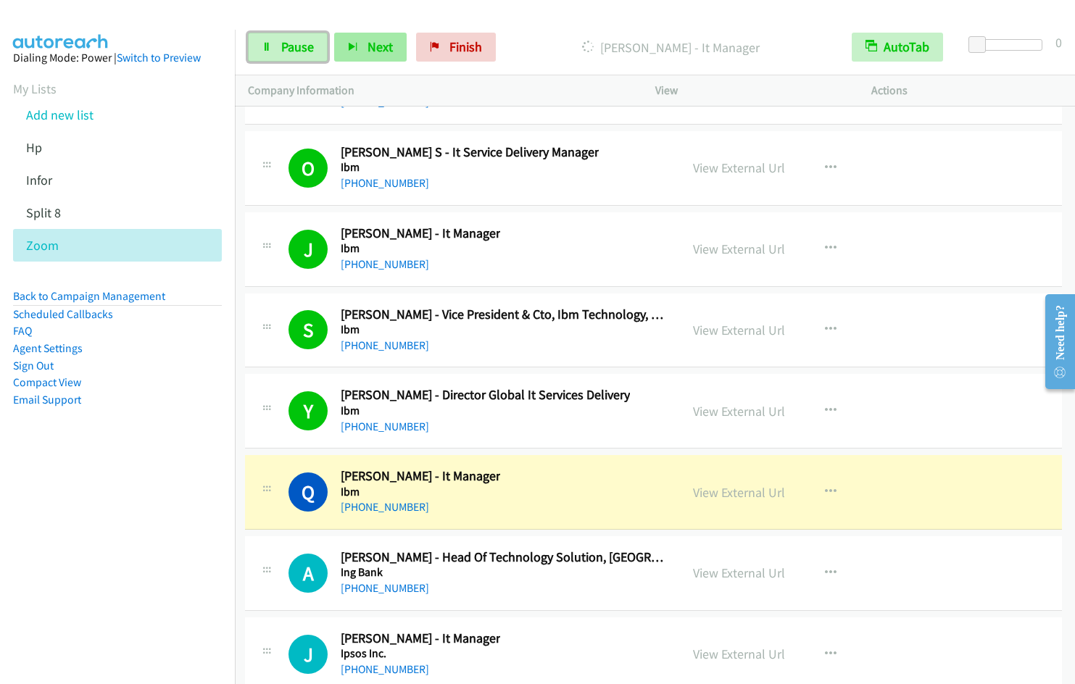
drag, startPoint x: 273, startPoint y: 54, endPoint x: 353, endPoint y: 35, distance: 82.1
click at [273, 54] on link "Pause" at bounding box center [288, 47] width 80 height 29
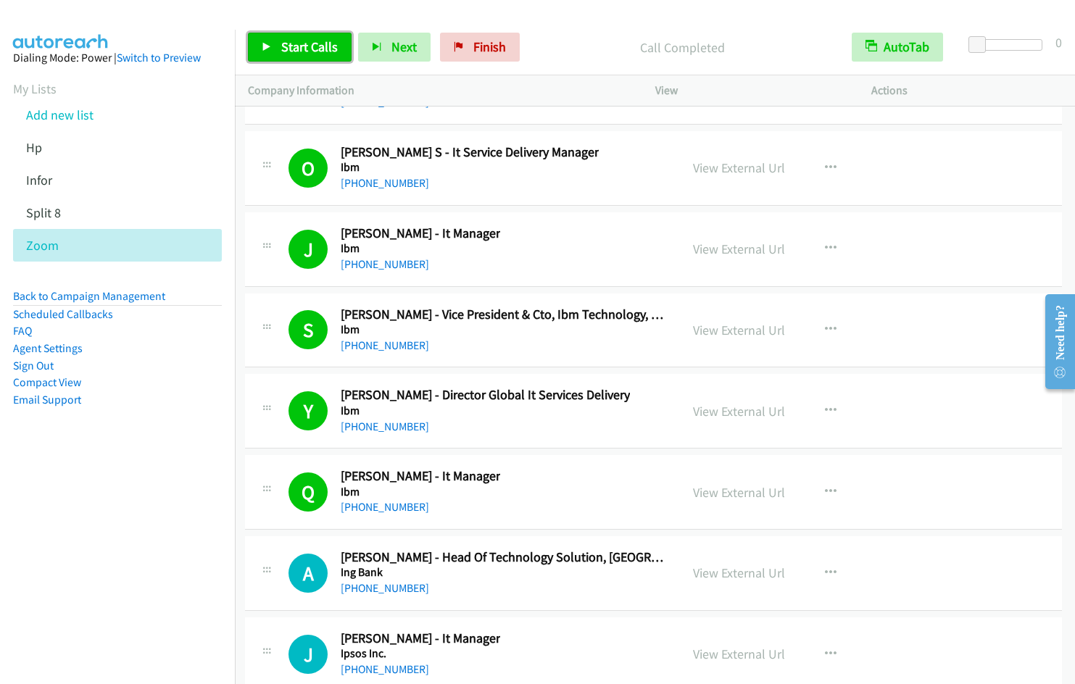
click at [273, 43] on link "Start Calls" at bounding box center [300, 47] width 104 height 29
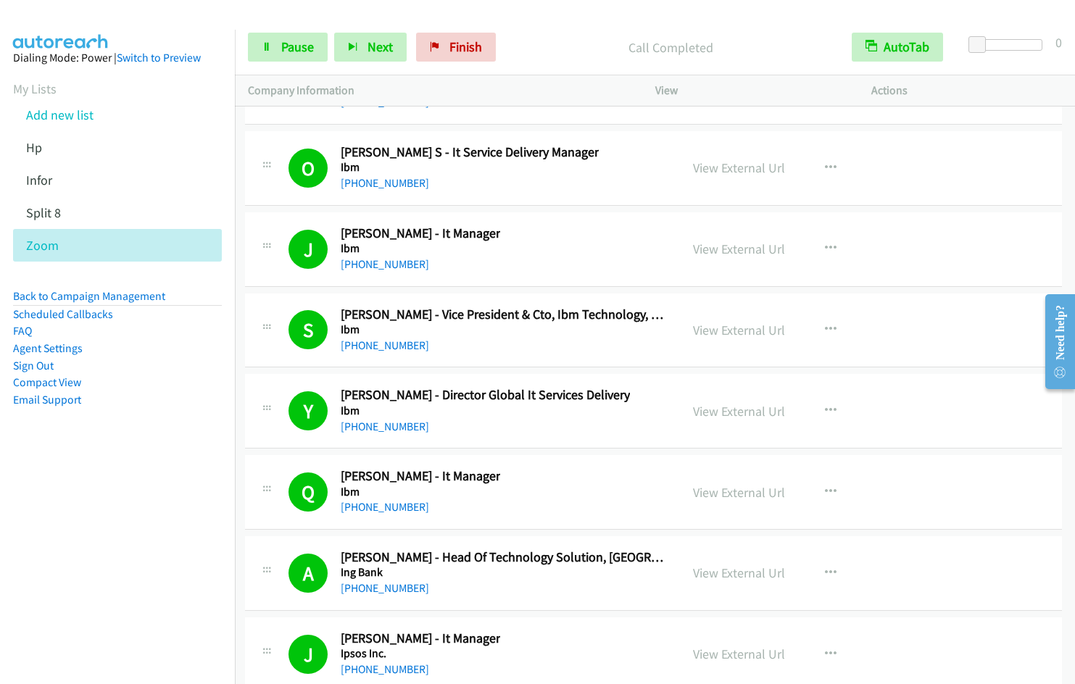
scroll to position [19322, 3]
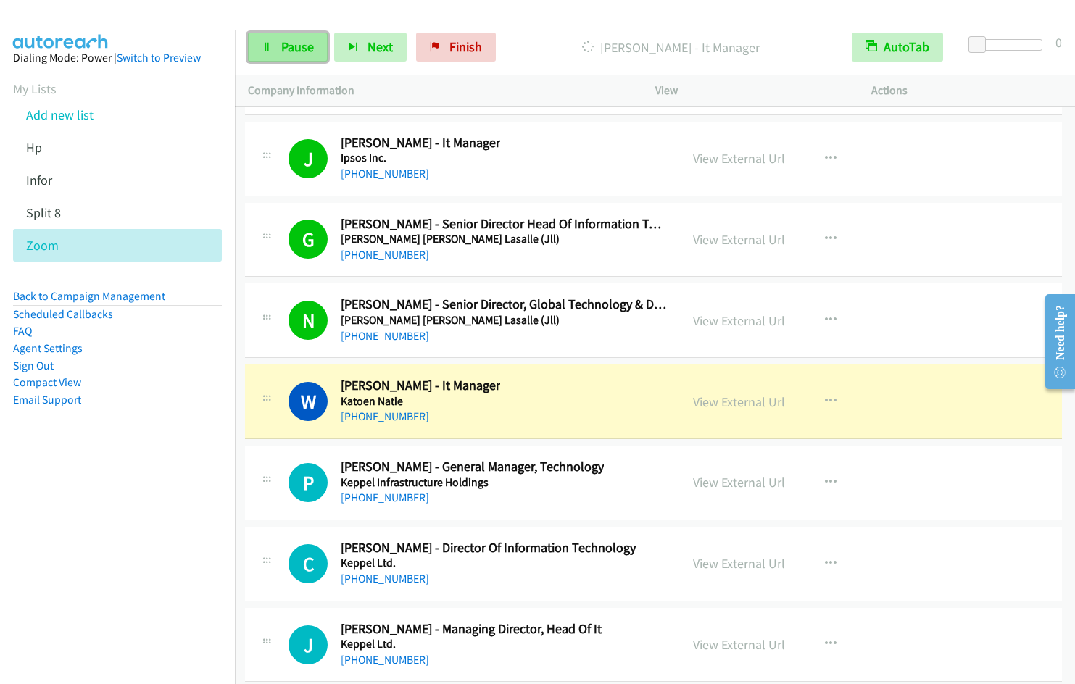
click at [296, 44] on span "Pause" at bounding box center [297, 46] width 33 height 17
